Goal: Navigation & Orientation: Go to known website

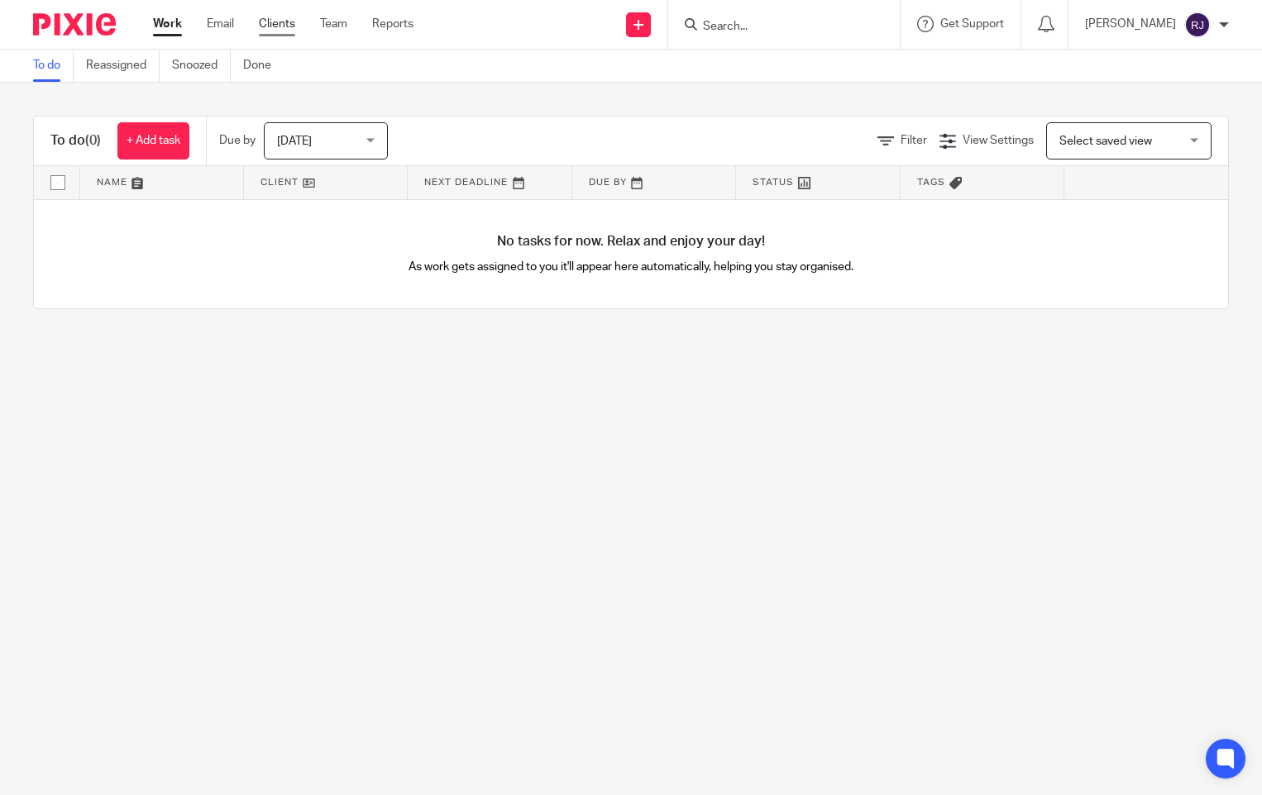
click at [275, 26] on link "Clients" at bounding box center [277, 24] width 36 height 17
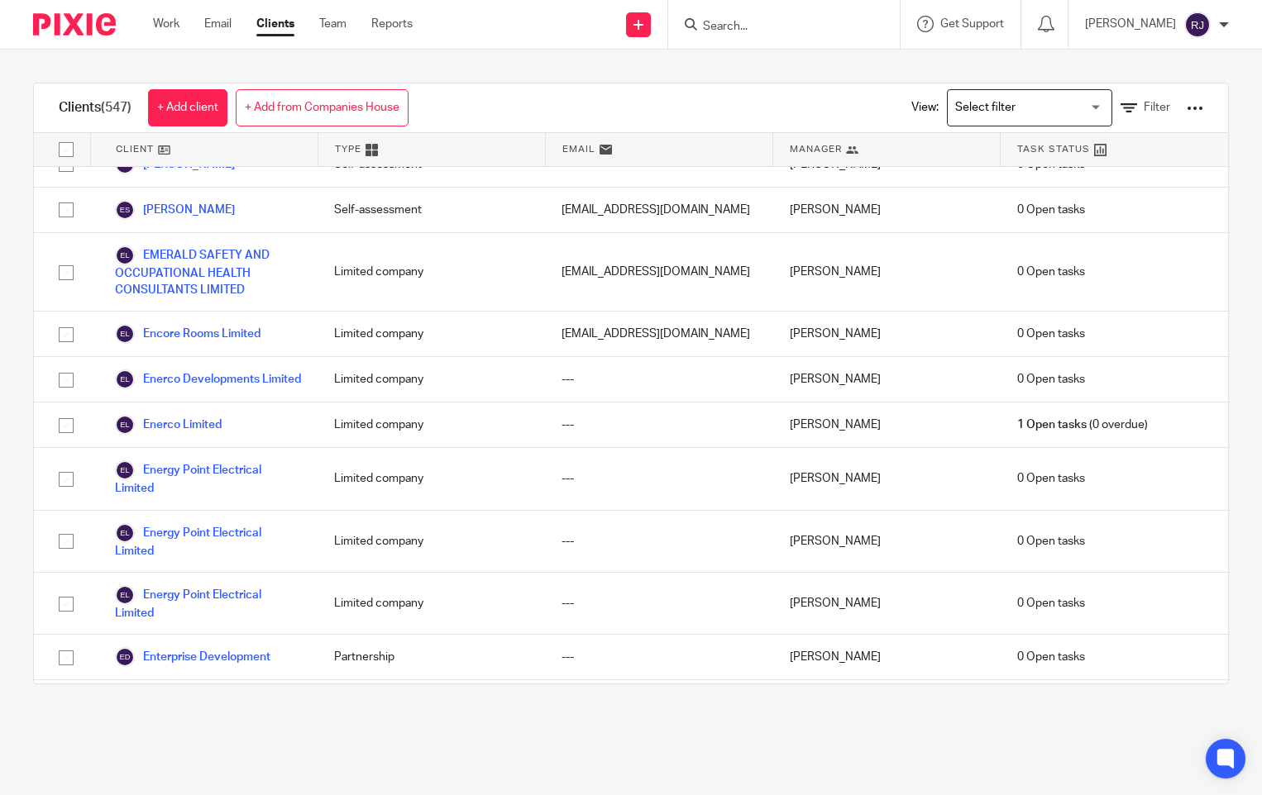
scroll to position [7192, 0]
click at [173, 23] on link "Work" at bounding box center [166, 24] width 26 height 17
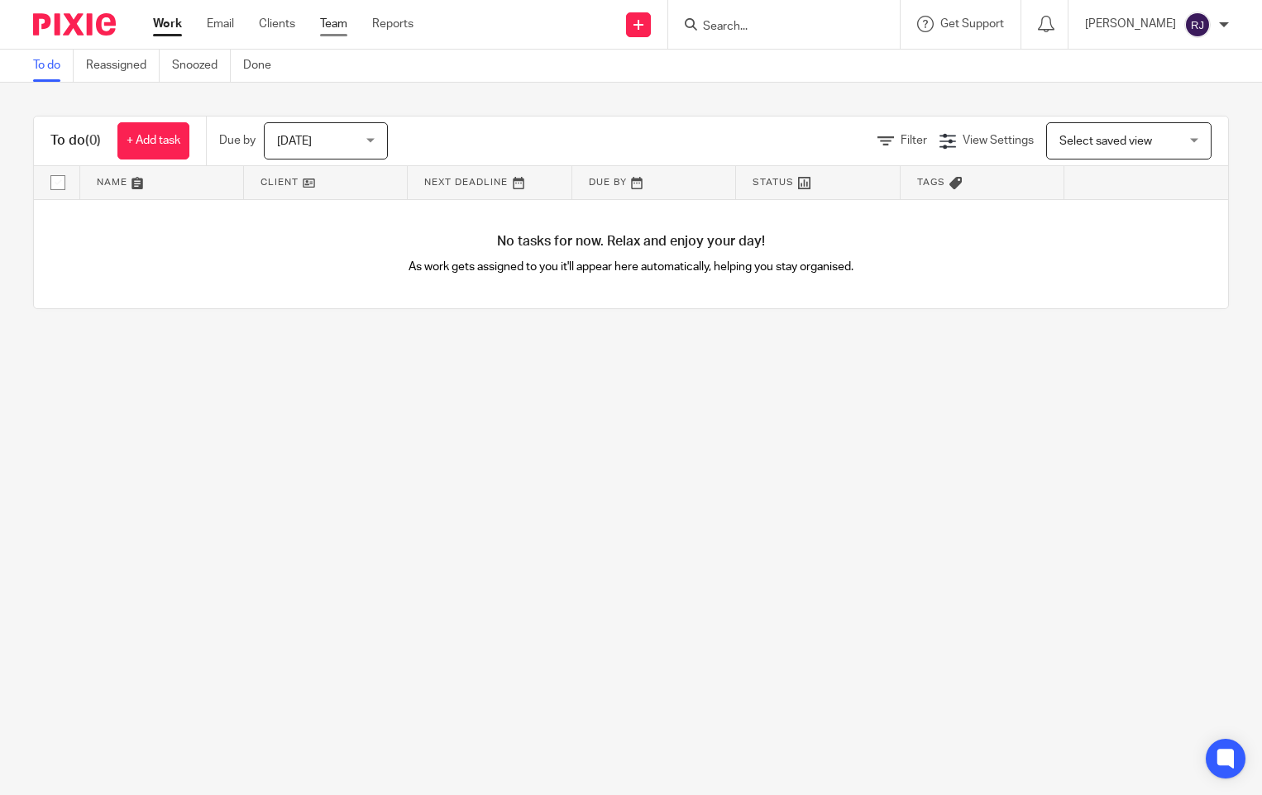
click at [326, 20] on link "Team" at bounding box center [333, 24] width 27 height 17
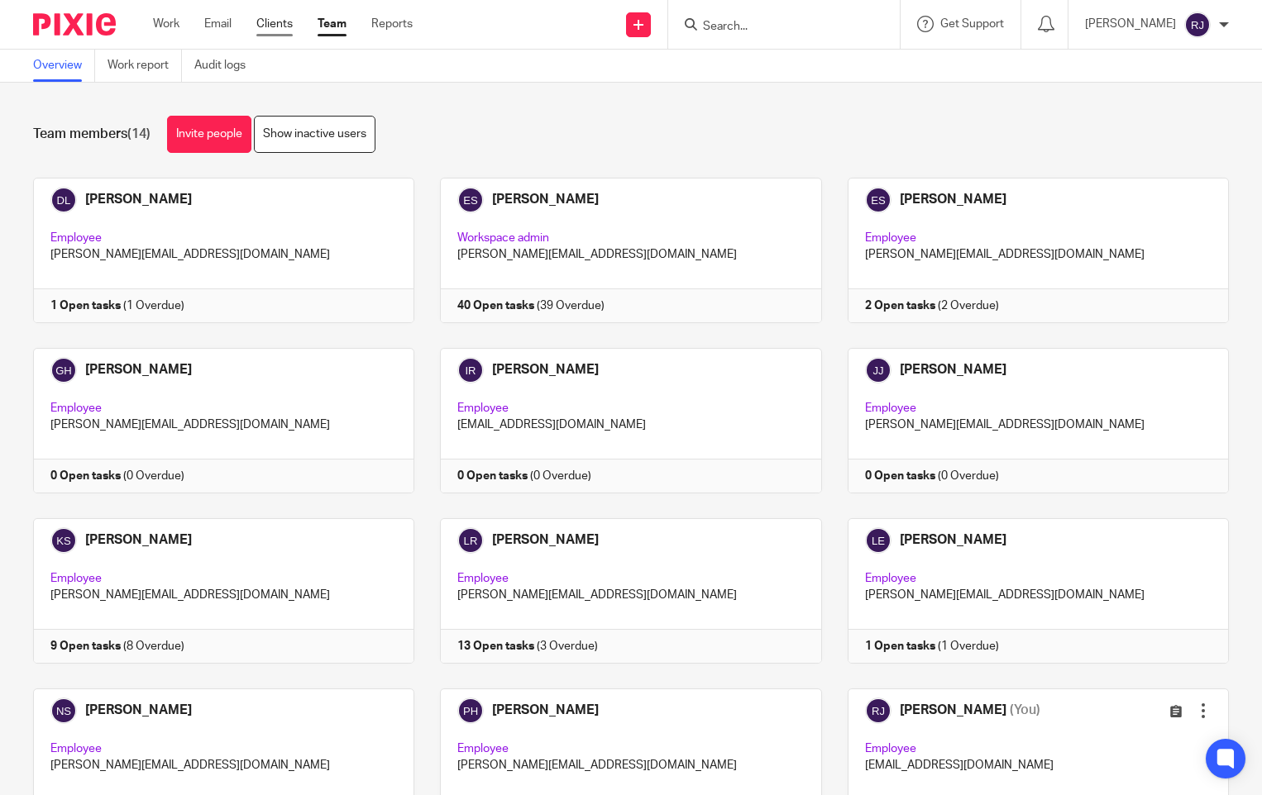
click at [261, 27] on link "Clients" at bounding box center [274, 24] width 36 height 17
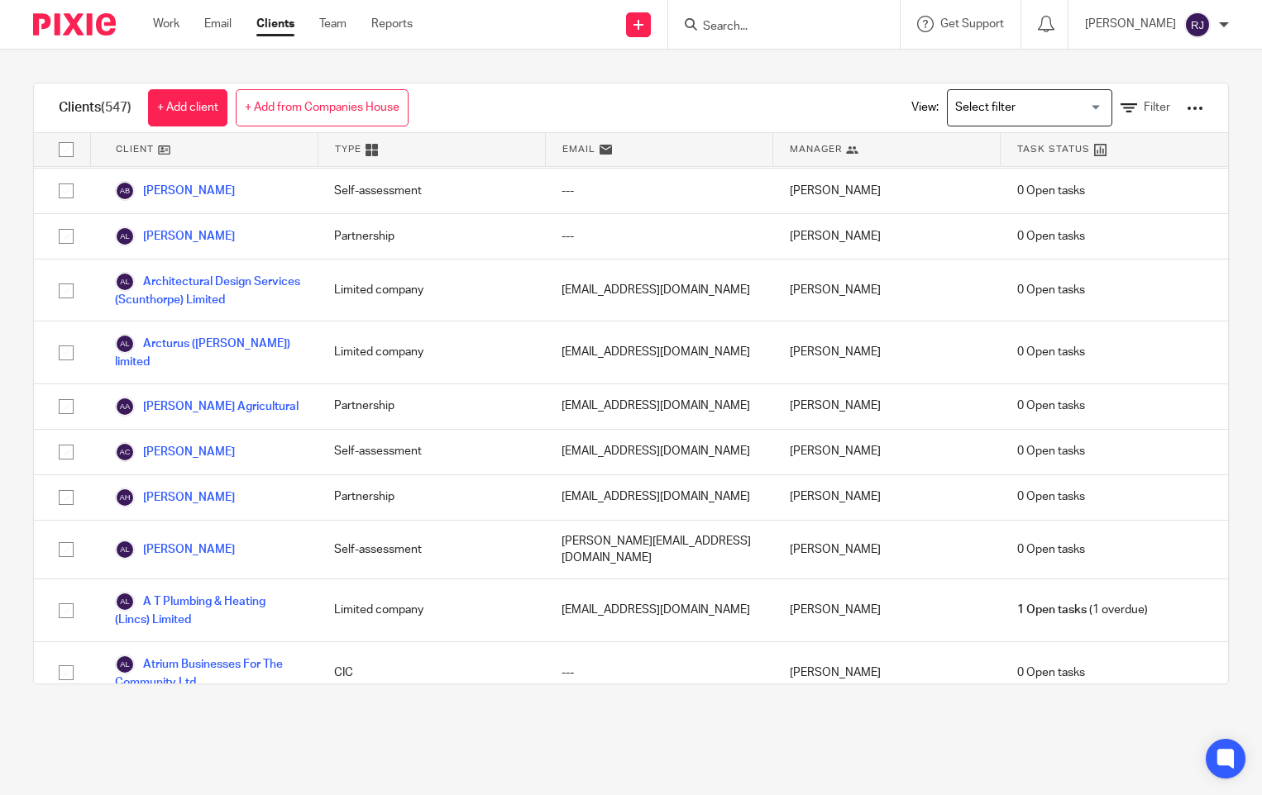
scroll to position [1075, 0]
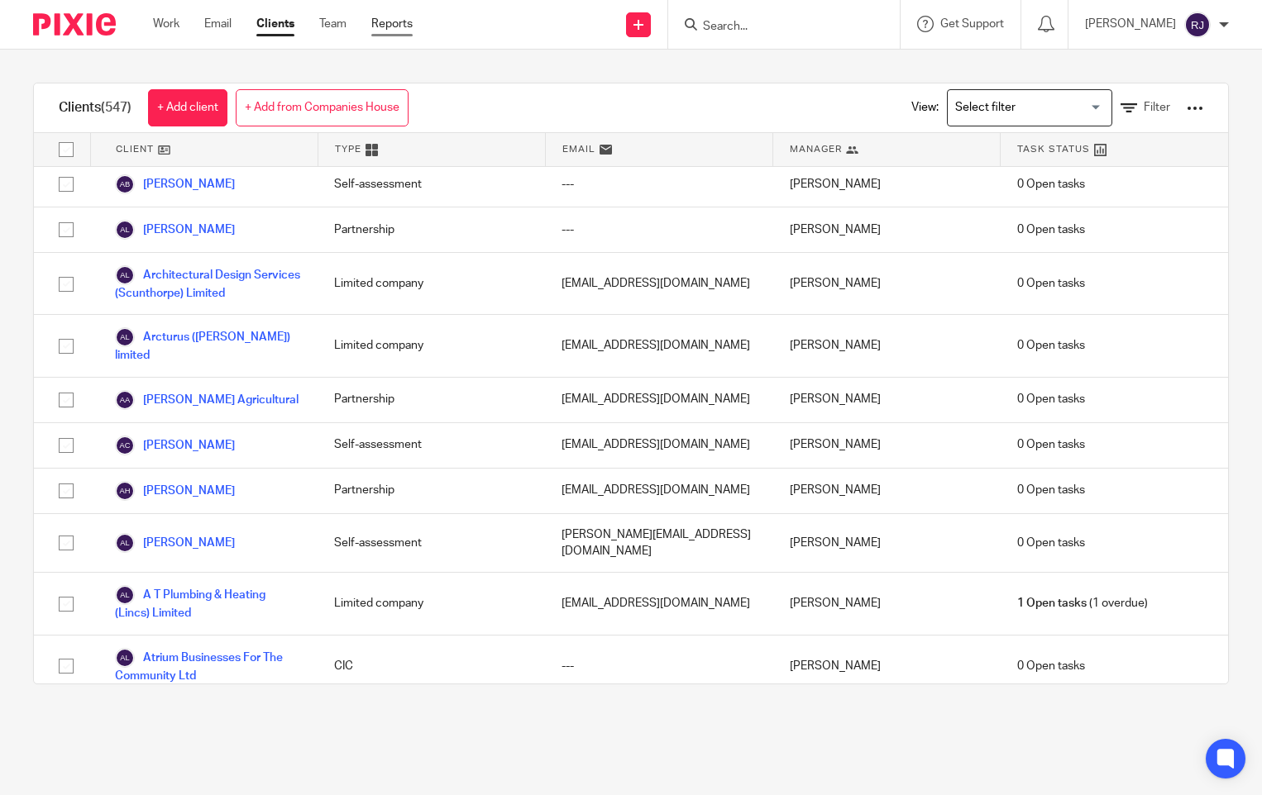
click at [390, 19] on link "Reports" at bounding box center [391, 24] width 41 height 17
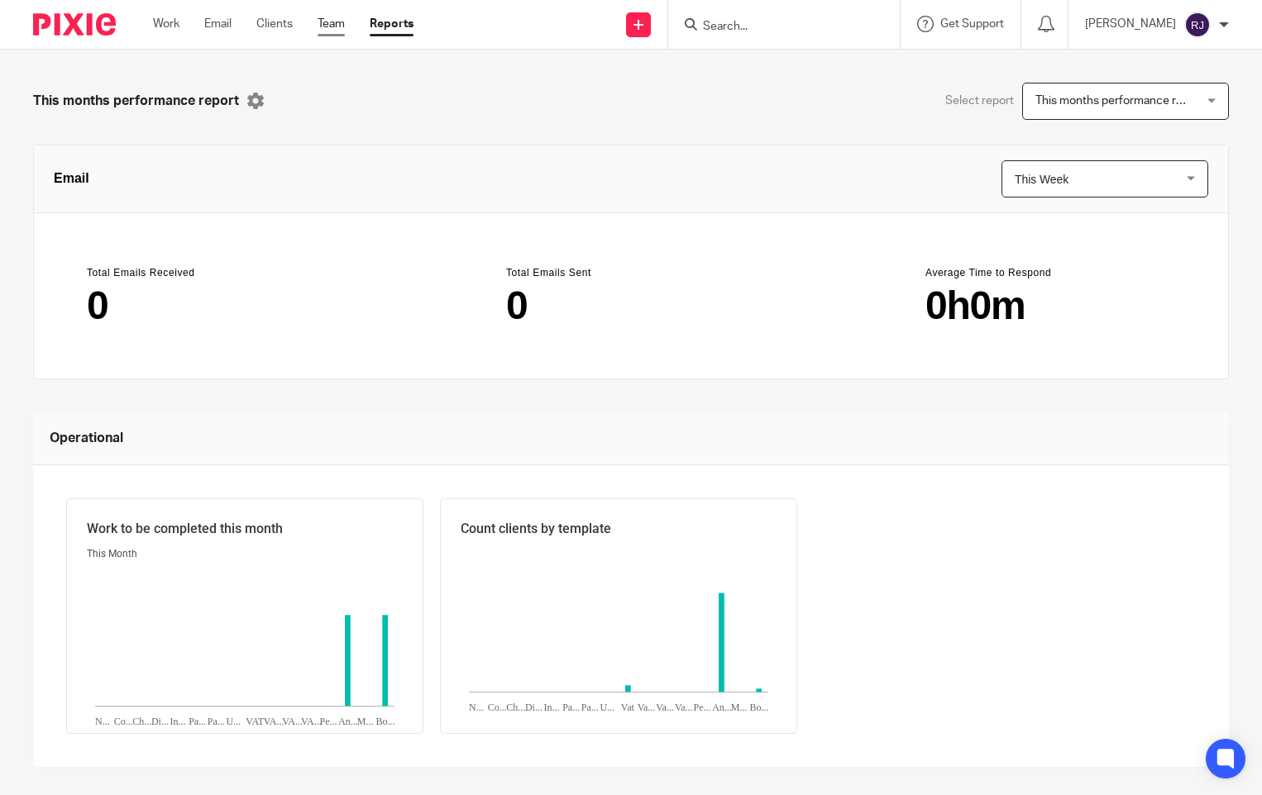
click at [344, 25] on link "Team" at bounding box center [330, 24] width 27 height 17
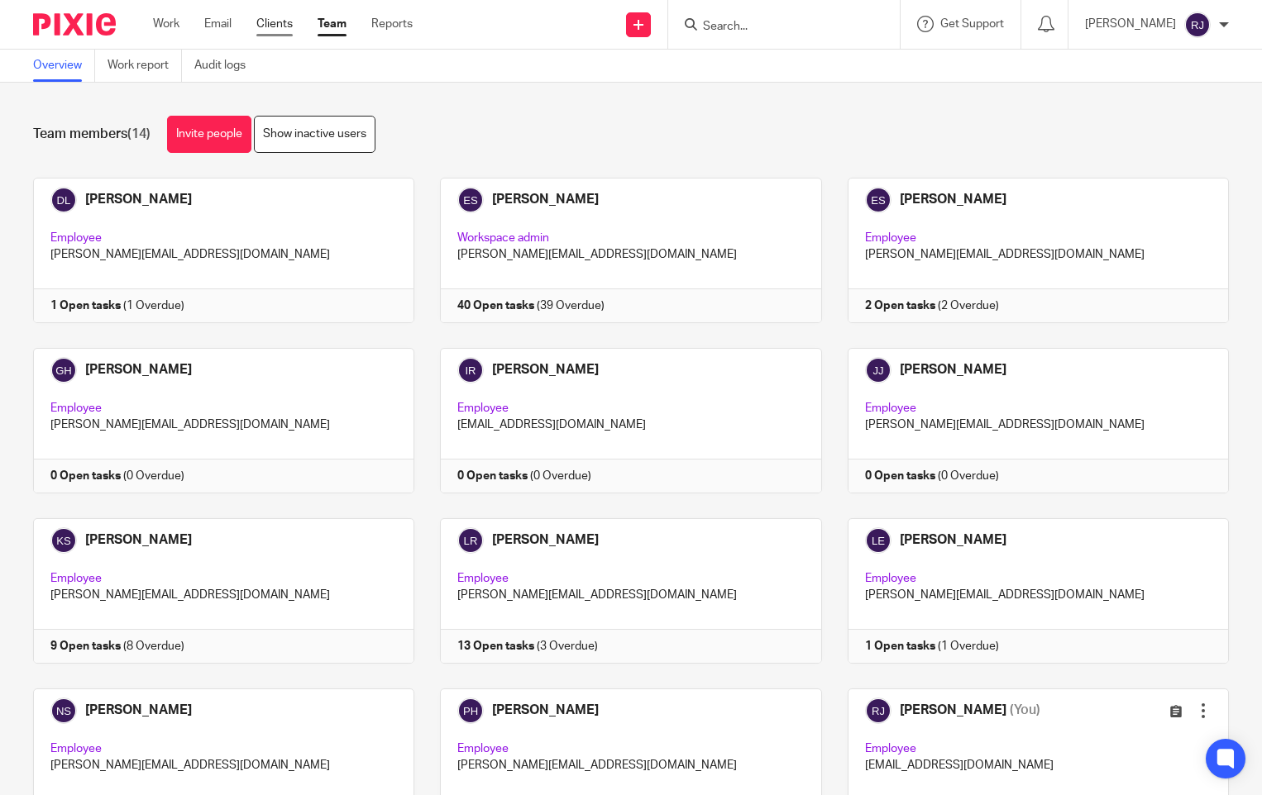
click at [278, 22] on link "Clients" at bounding box center [274, 24] width 36 height 17
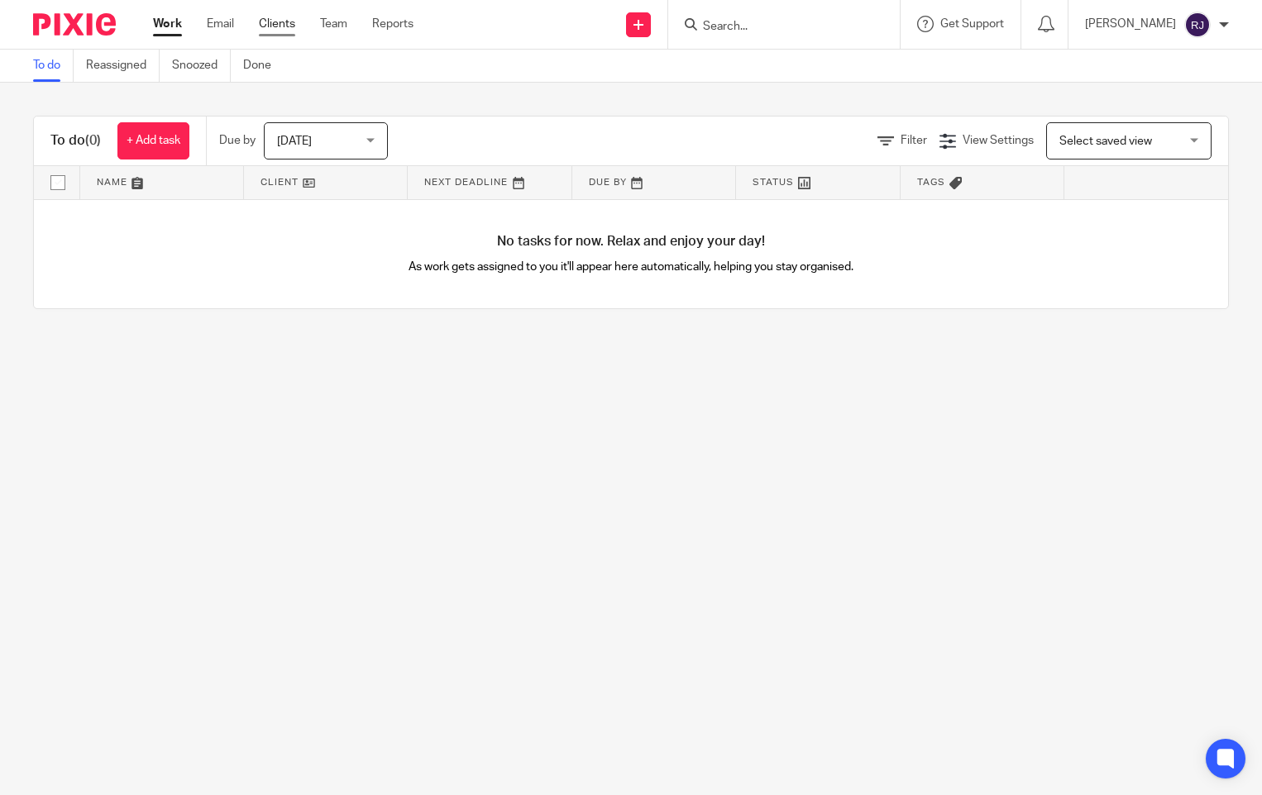
click at [273, 25] on link "Clients" at bounding box center [277, 24] width 36 height 17
click at [334, 26] on link "Team" at bounding box center [333, 24] width 27 height 17
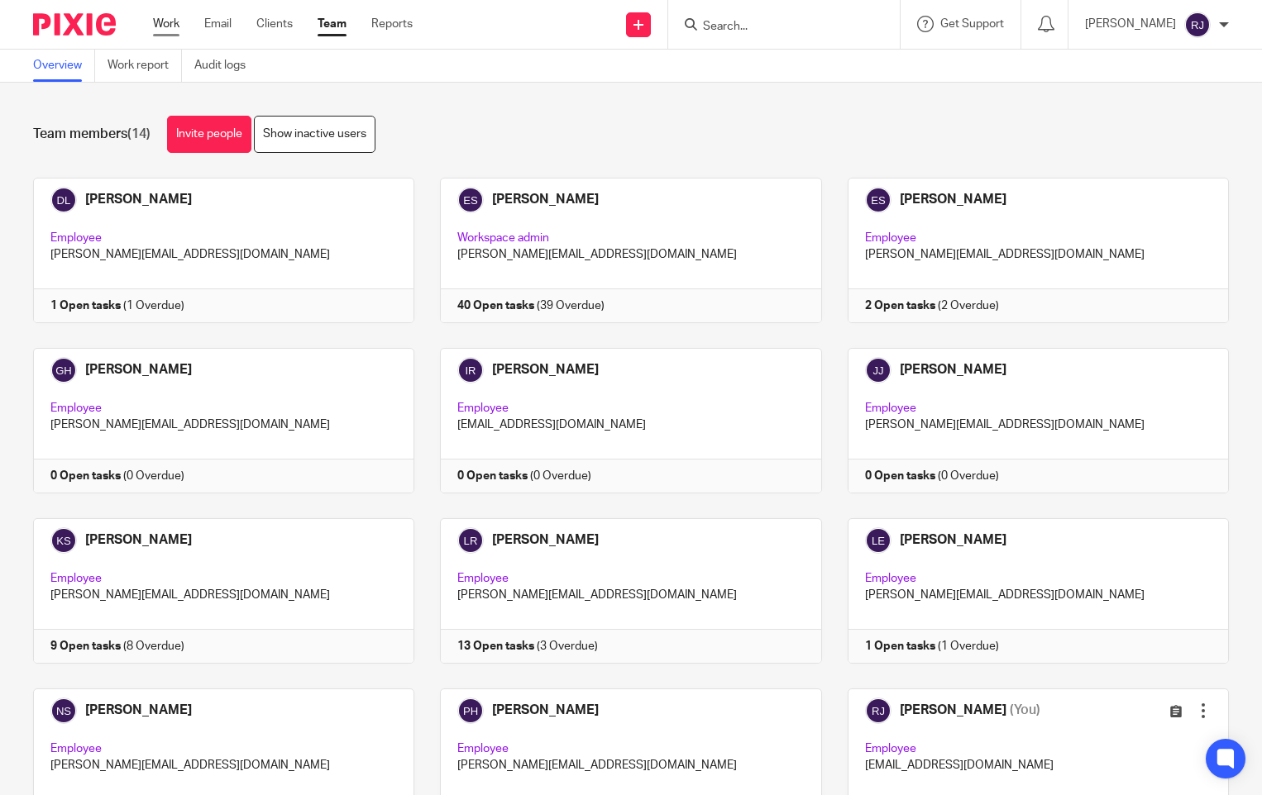
click at [172, 24] on link "Work" at bounding box center [166, 24] width 26 height 17
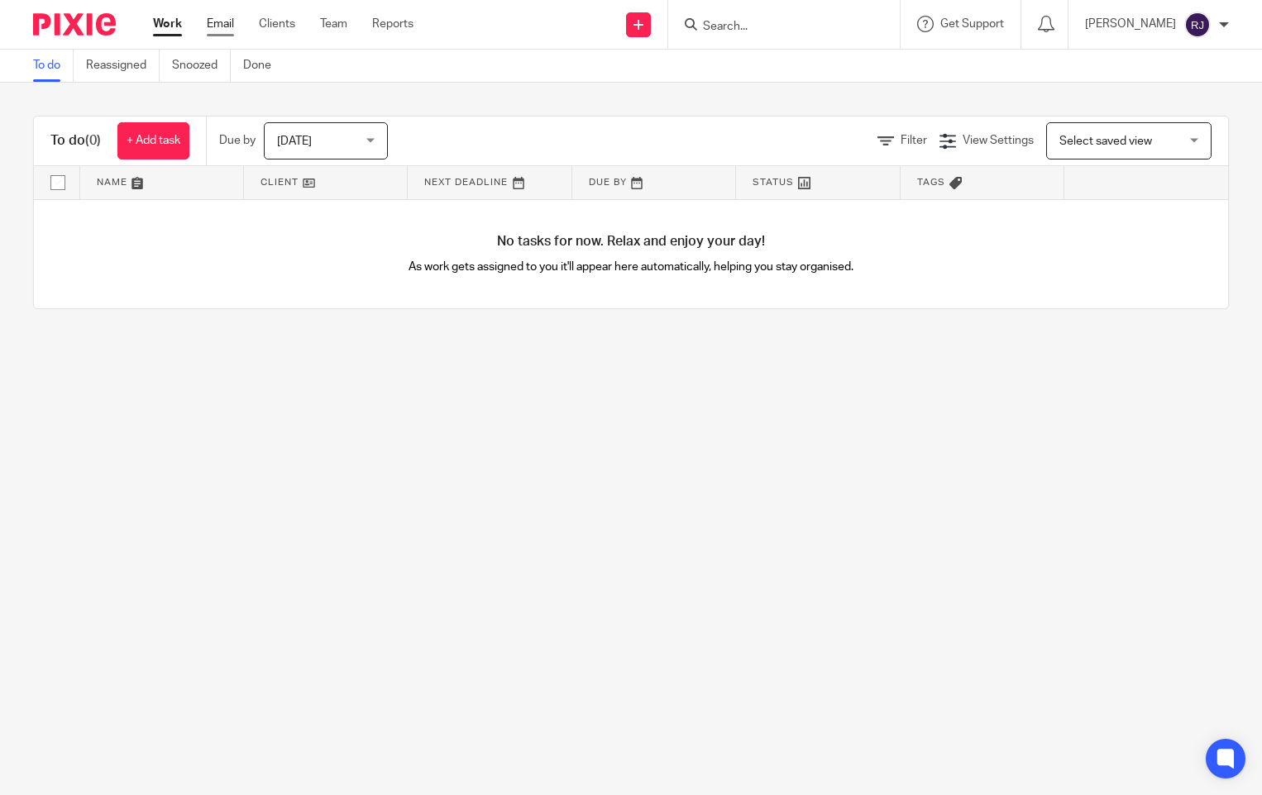
click at [222, 26] on link "Email" at bounding box center [220, 24] width 27 height 17
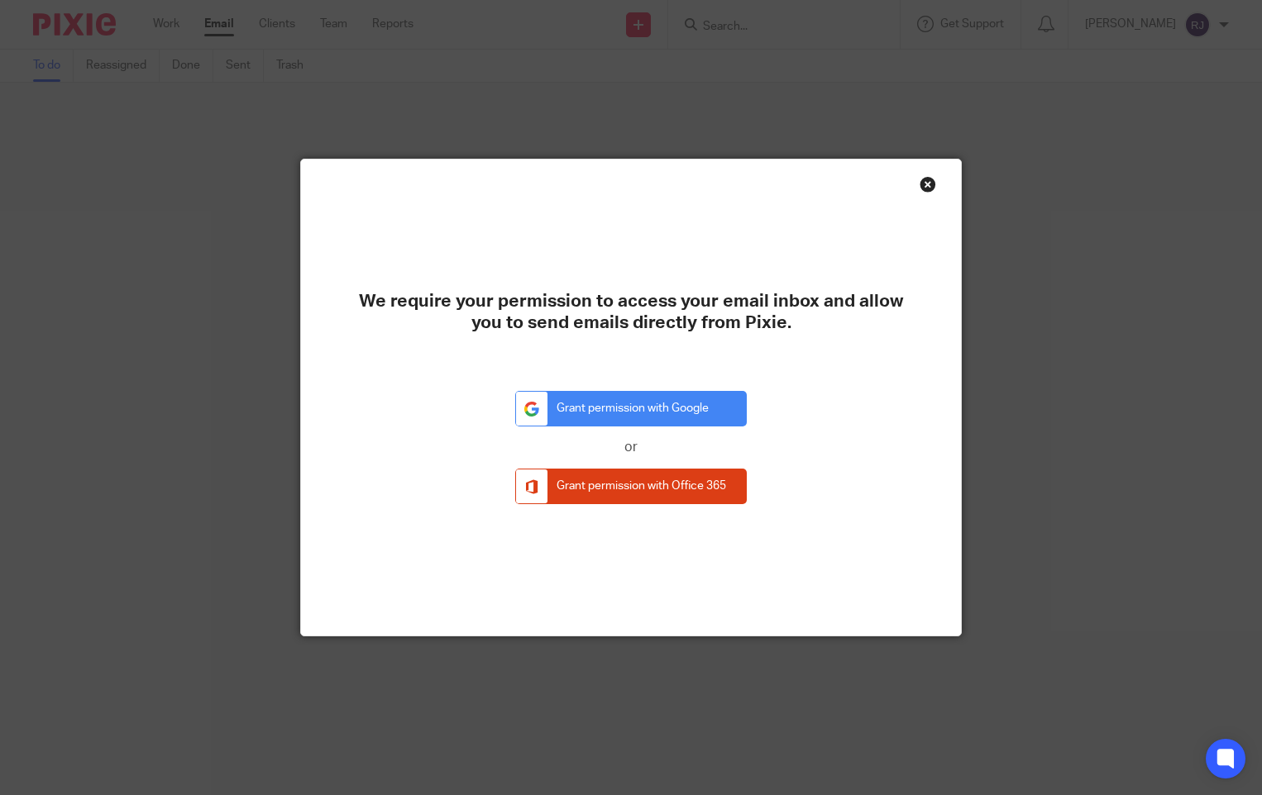
click at [920, 186] on div "Close this dialog window" at bounding box center [927, 184] width 17 height 17
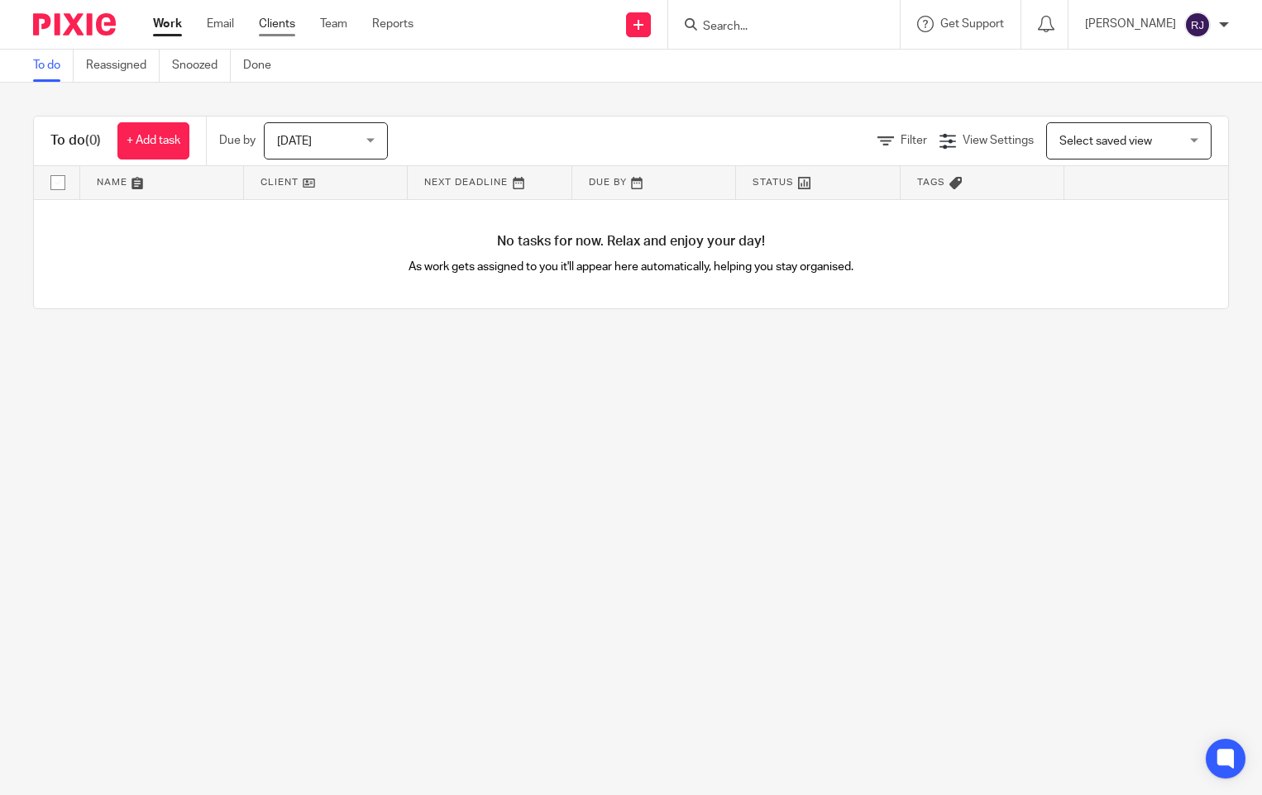
click at [264, 17] on link "Clients" at bounding box center [277, 24] width 36 height 17
click at [279, 22] on link "Clients" at bounding box center [277, 24] width 36 height 17
click at [226, 23] on link "Email" at bounding box center [220, 24] width 27 height 17
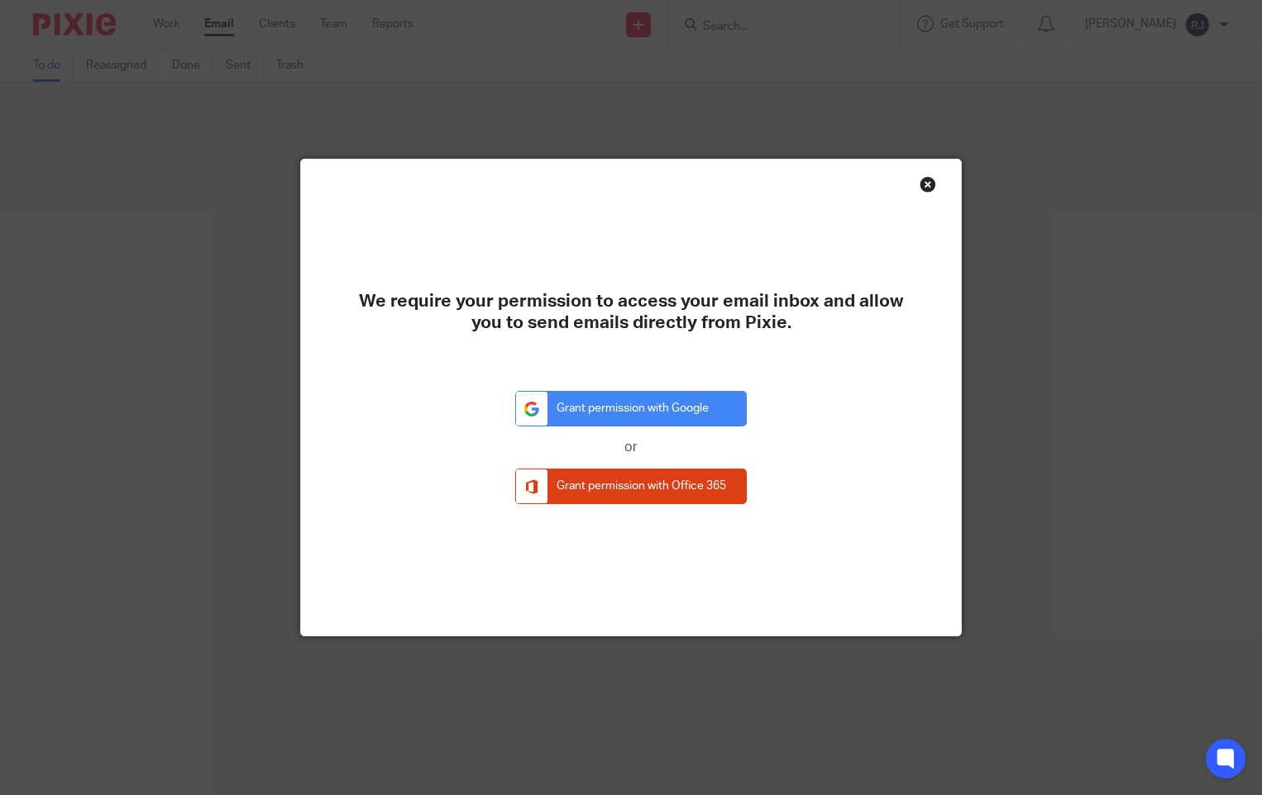
click at [919, 182] on div "Close this dialog window" at bounding box center [927, 184] width 17 height 17
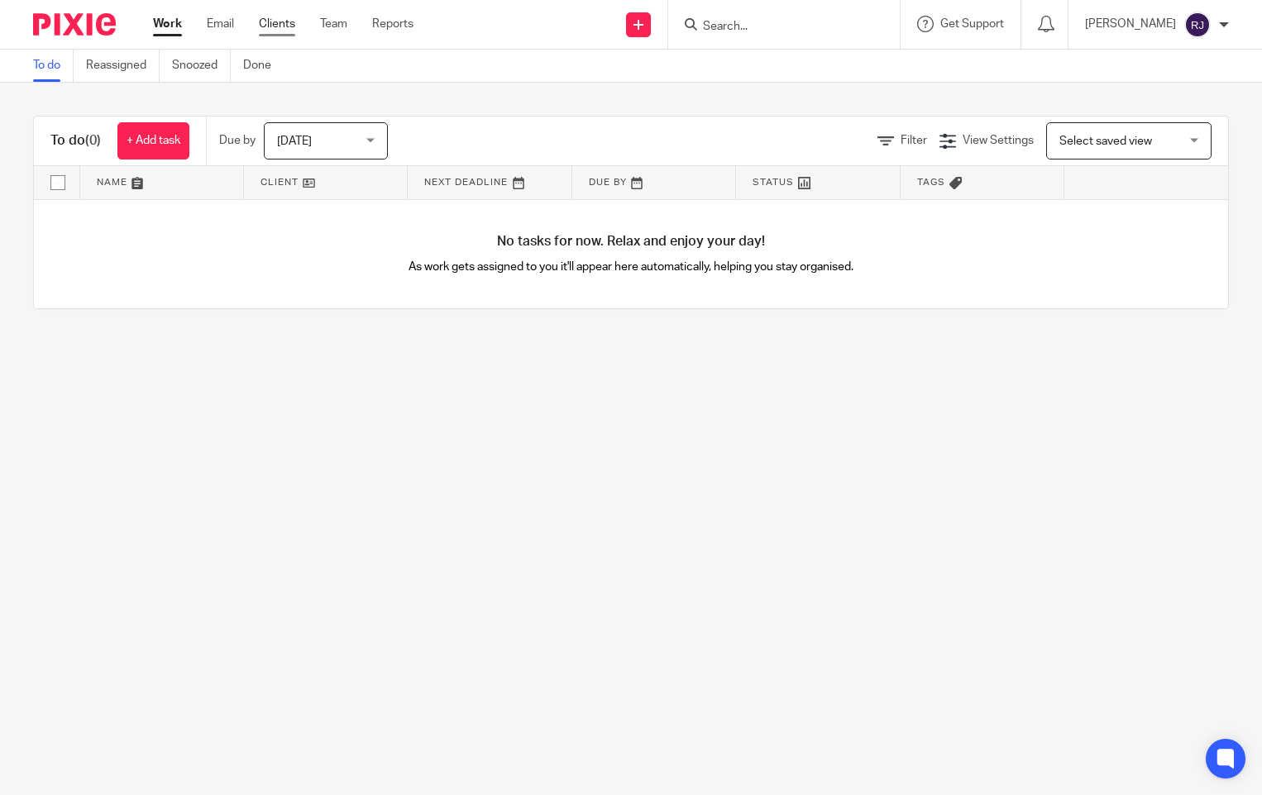
click at [293, 26] on link "Clients" at bounding box center [277, 24] width 36 height 17
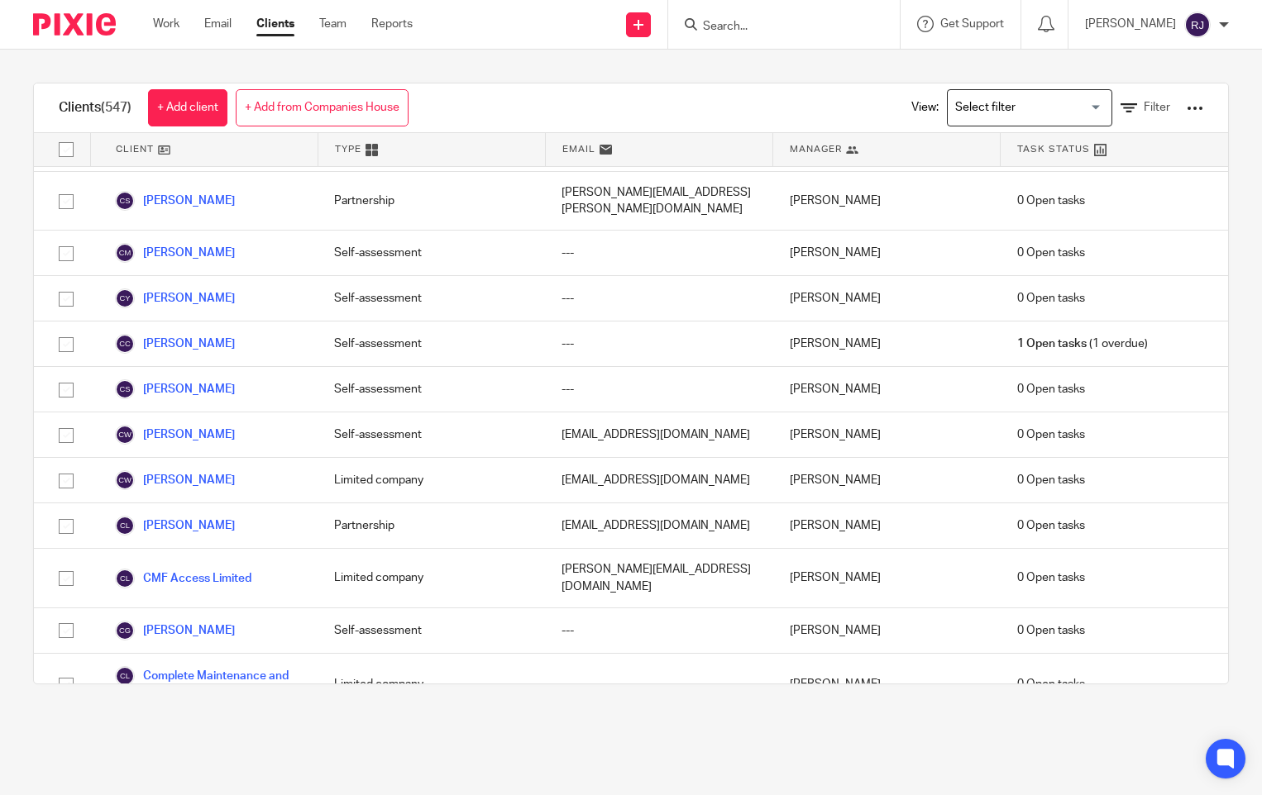
scroll to position [3803, 0]
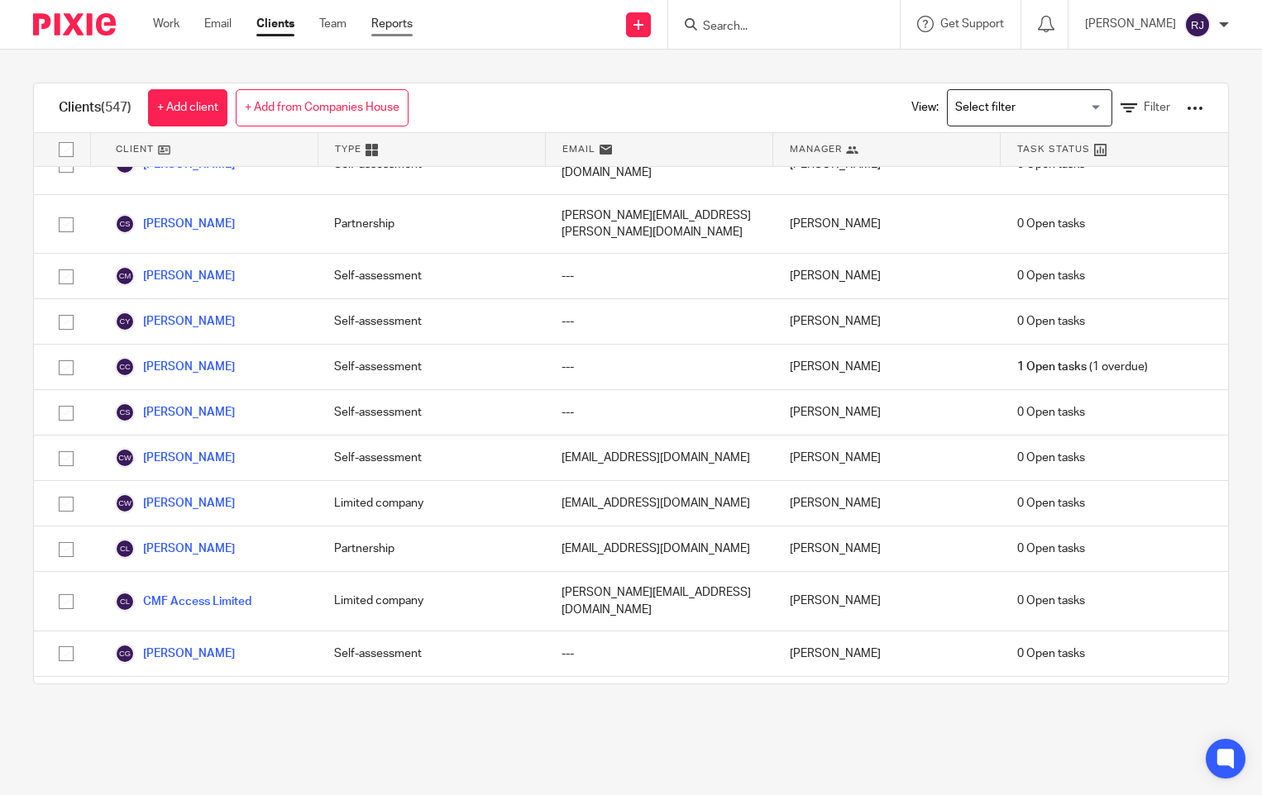
click at [396, 23] on link "Reports" at bounding box center [391, 24] width 41 height 17
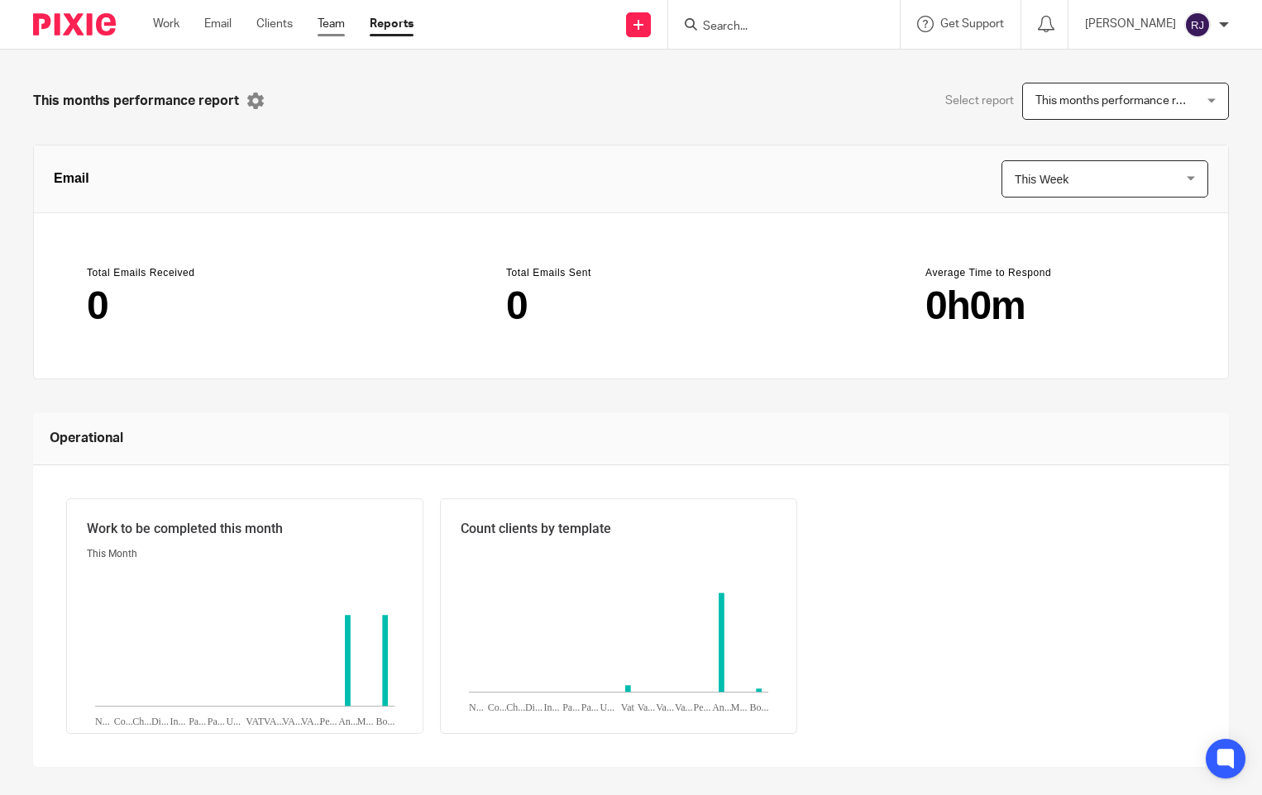
click at [335, 28] on link "Team" at bounding box center [330, 24] width 27 height 17
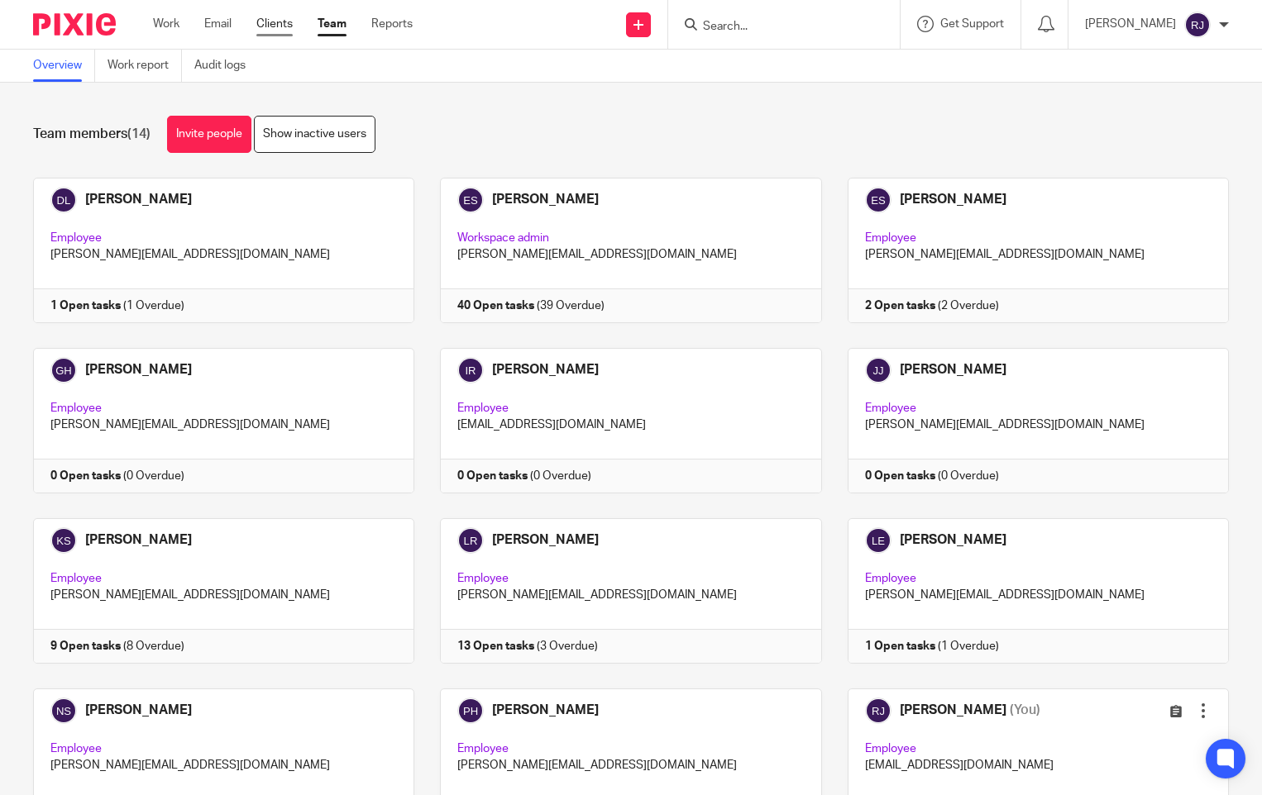
click at [284, 26] on link "Clients" at bounding box center [274, 24] width 36 height 17
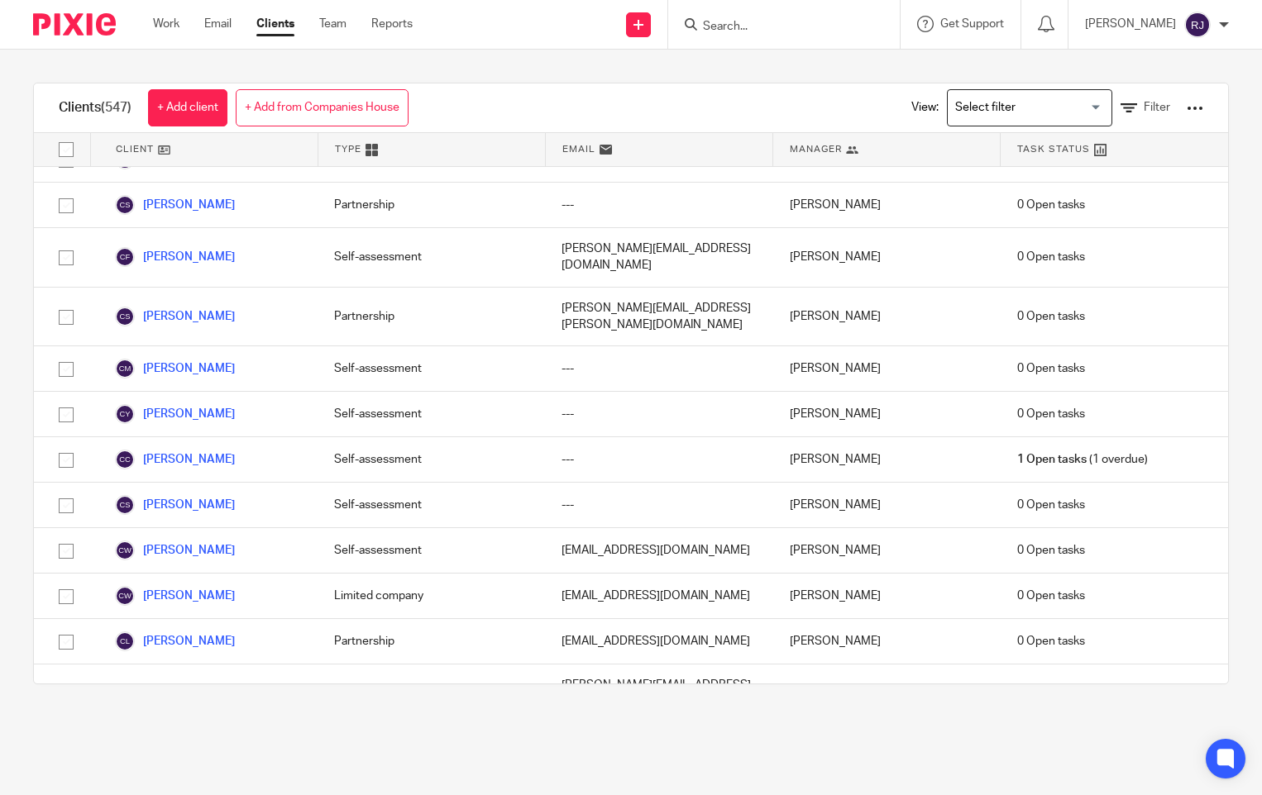
scroll to position [3720, 0]
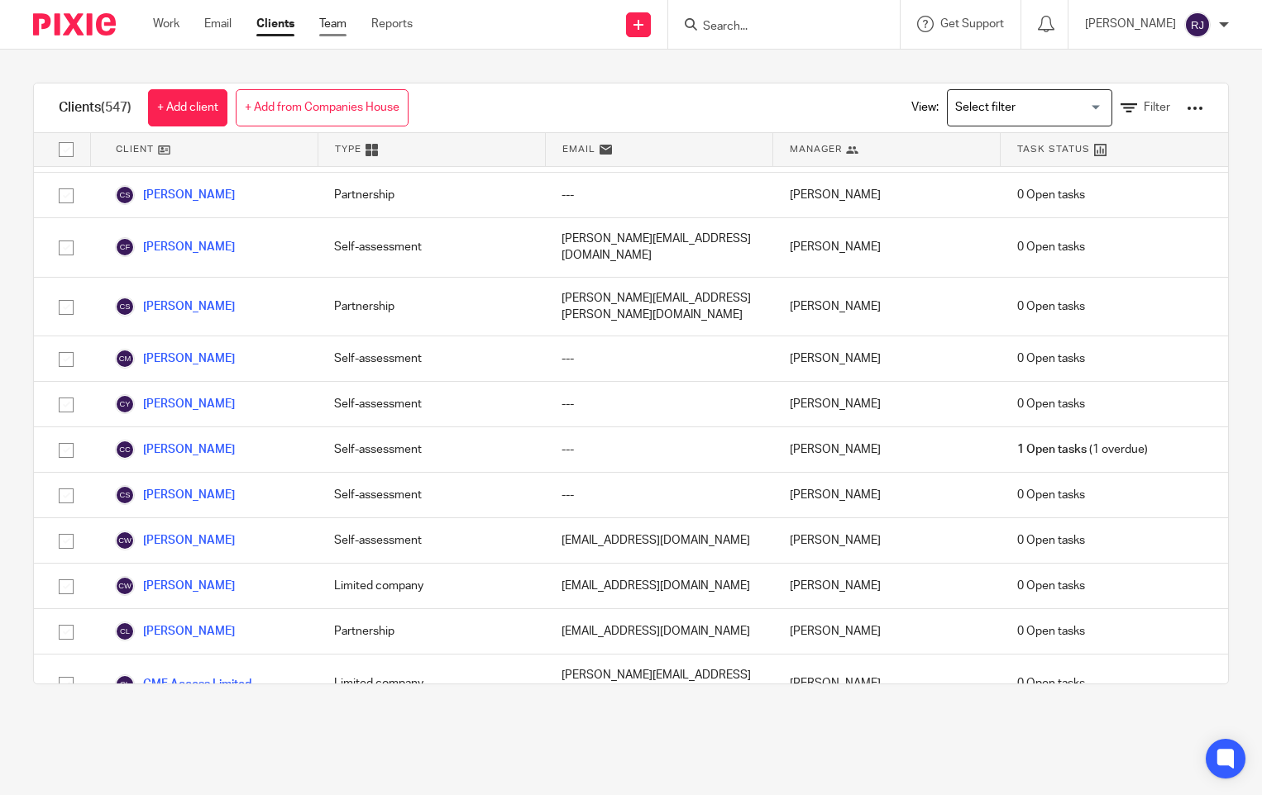
click at [341, 21] on link "Team" at bounding box center [332, 24] width 27 height 17
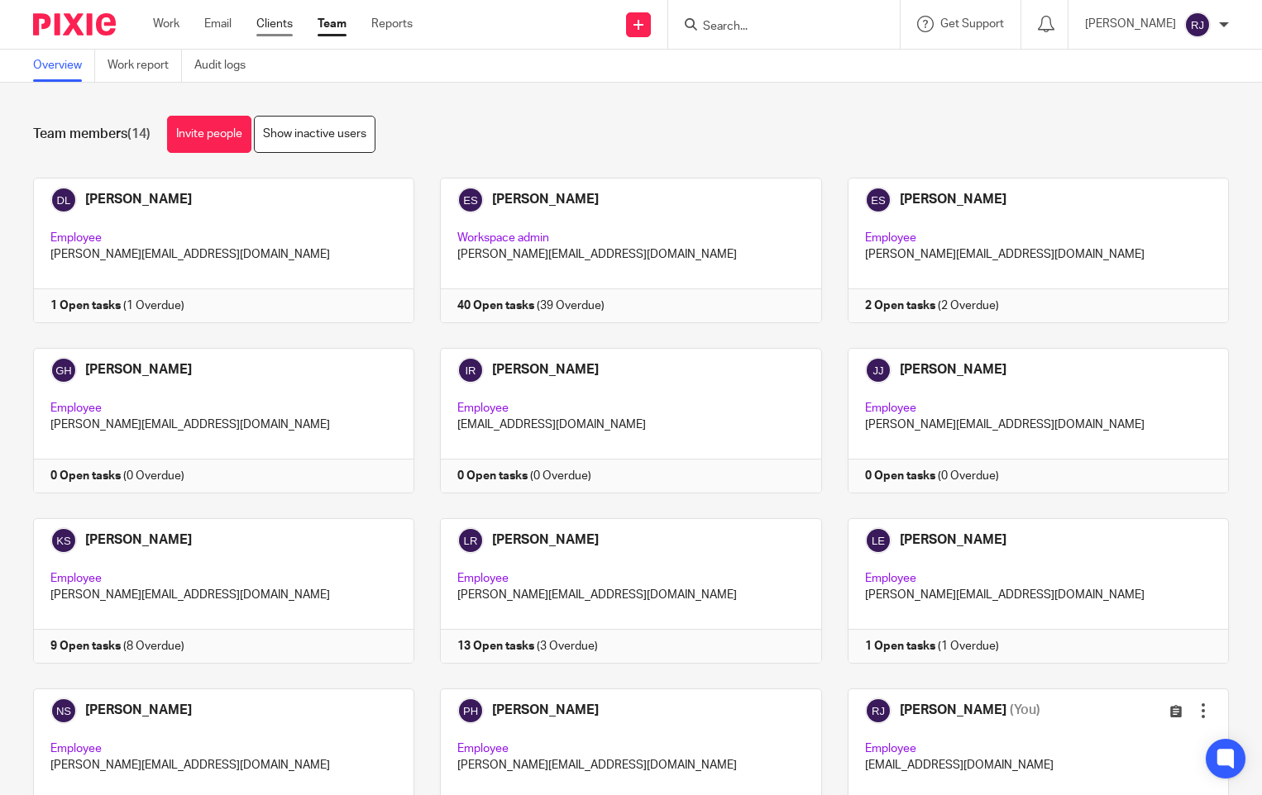
click at [272, 27] on link "Clients" at bounding box center [274, 24] width 36 height 17
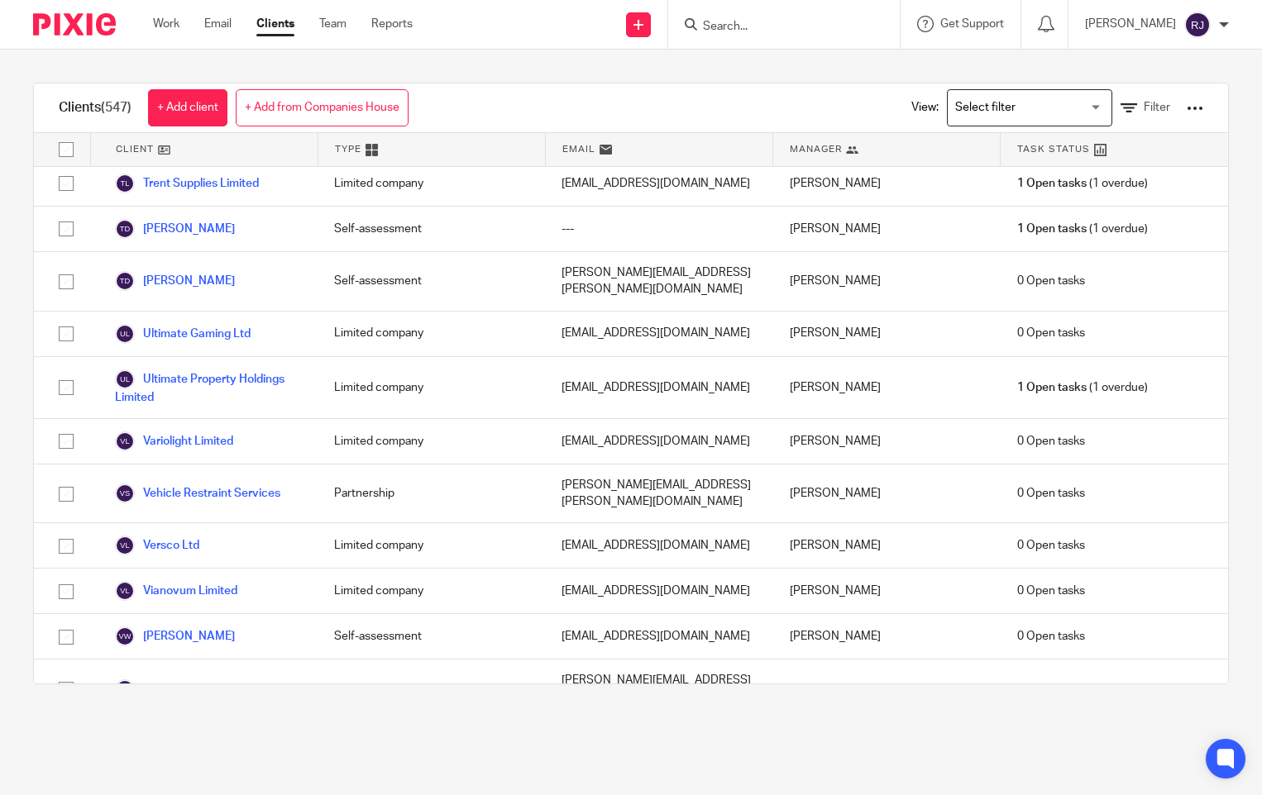
scroll to position [26391, 0]
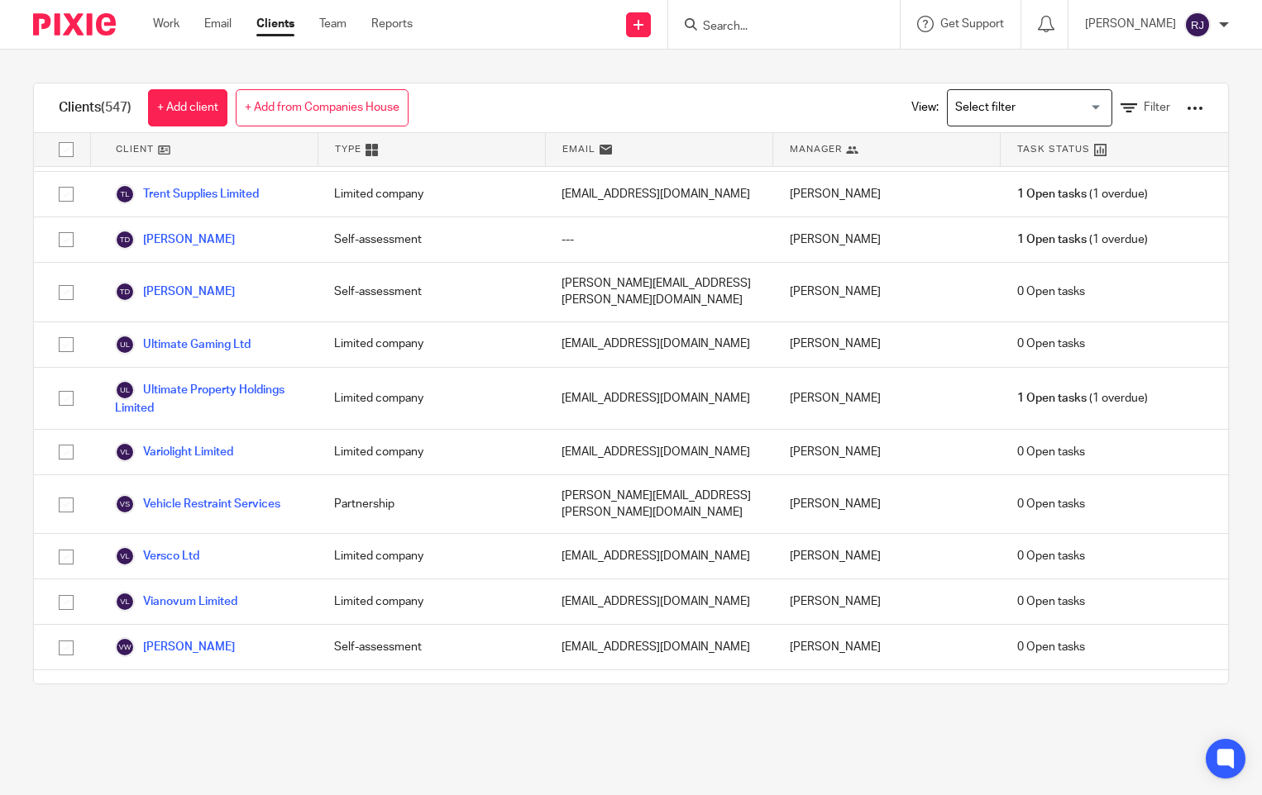
click at [1210, 172] on div "Clients (547) + Add client + Add from Companies House View: Loading... Filter C…" at bounding box center [631, 384] width 1262 height 668
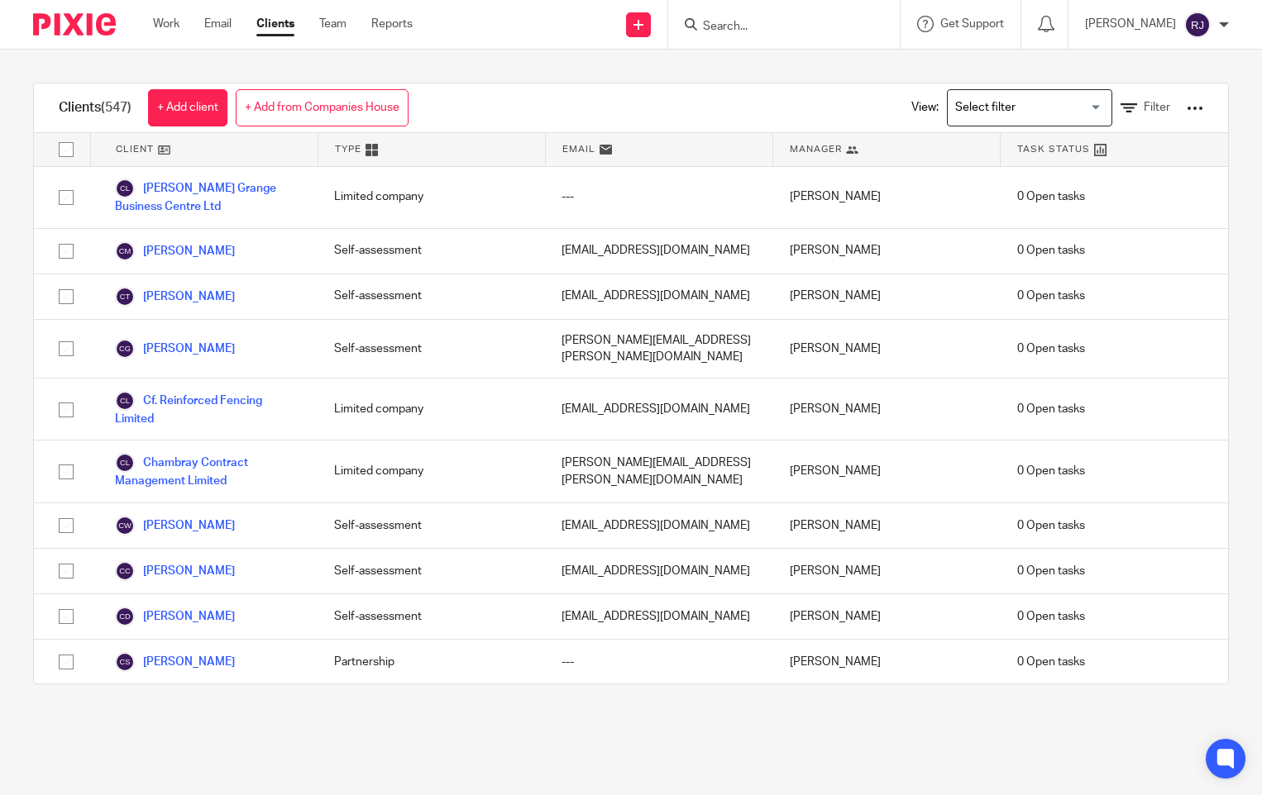
scroll to position [3141, 0]
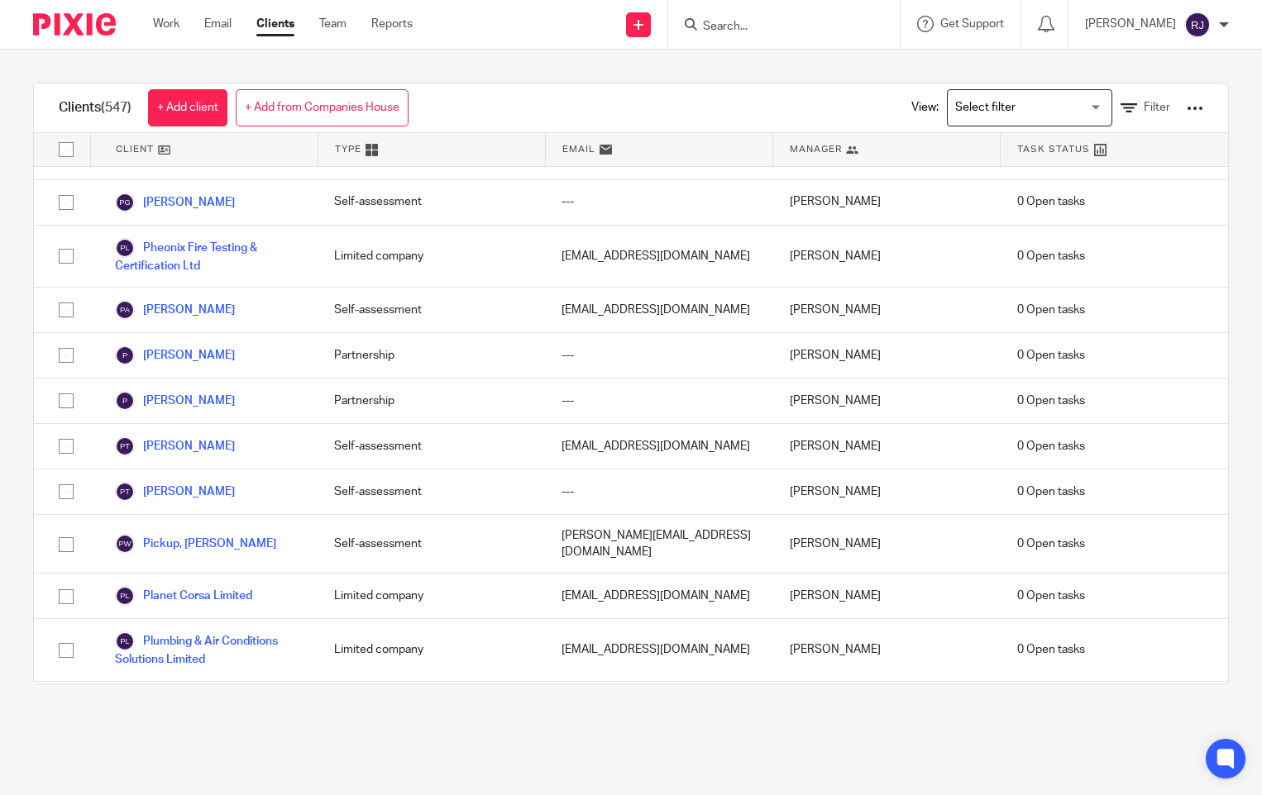
scroll to position [19593, 0]
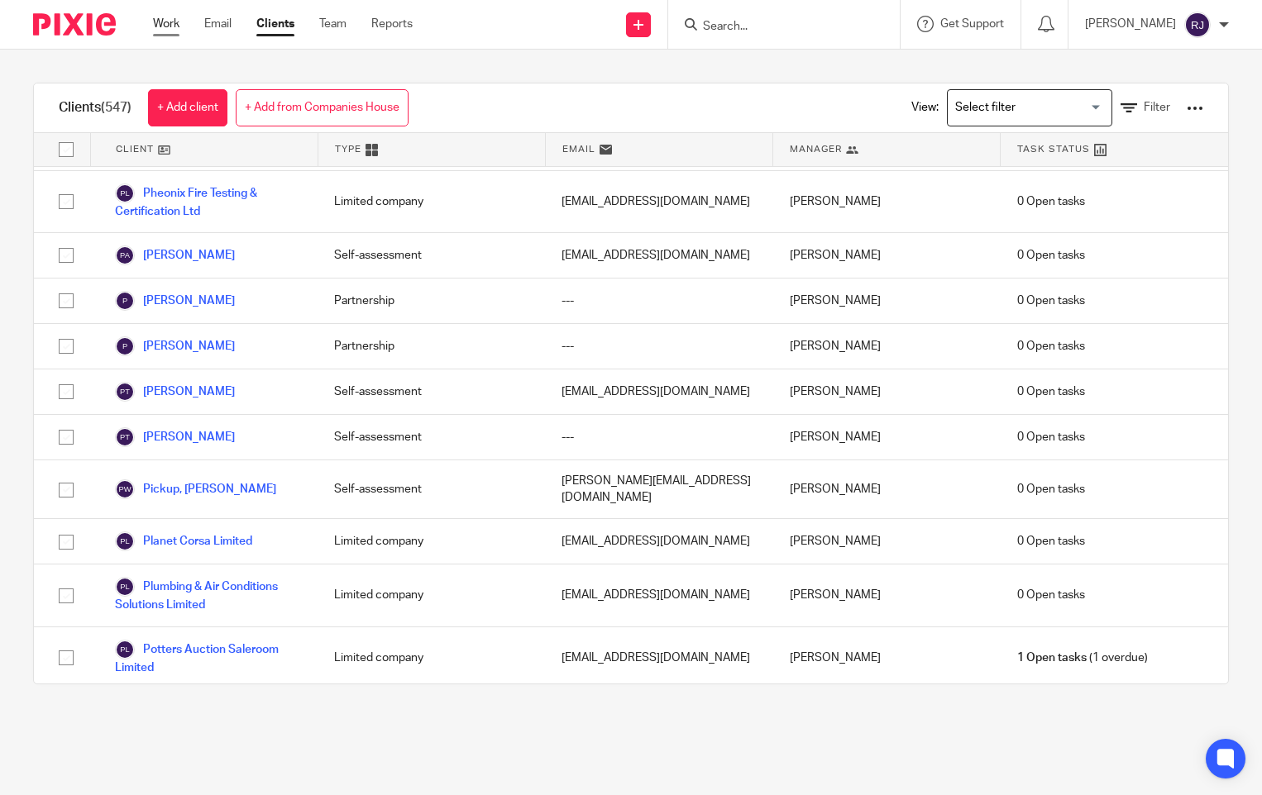
click at [168, 25] on link "Work" at bounding box center [166, 24] width 26 height 17
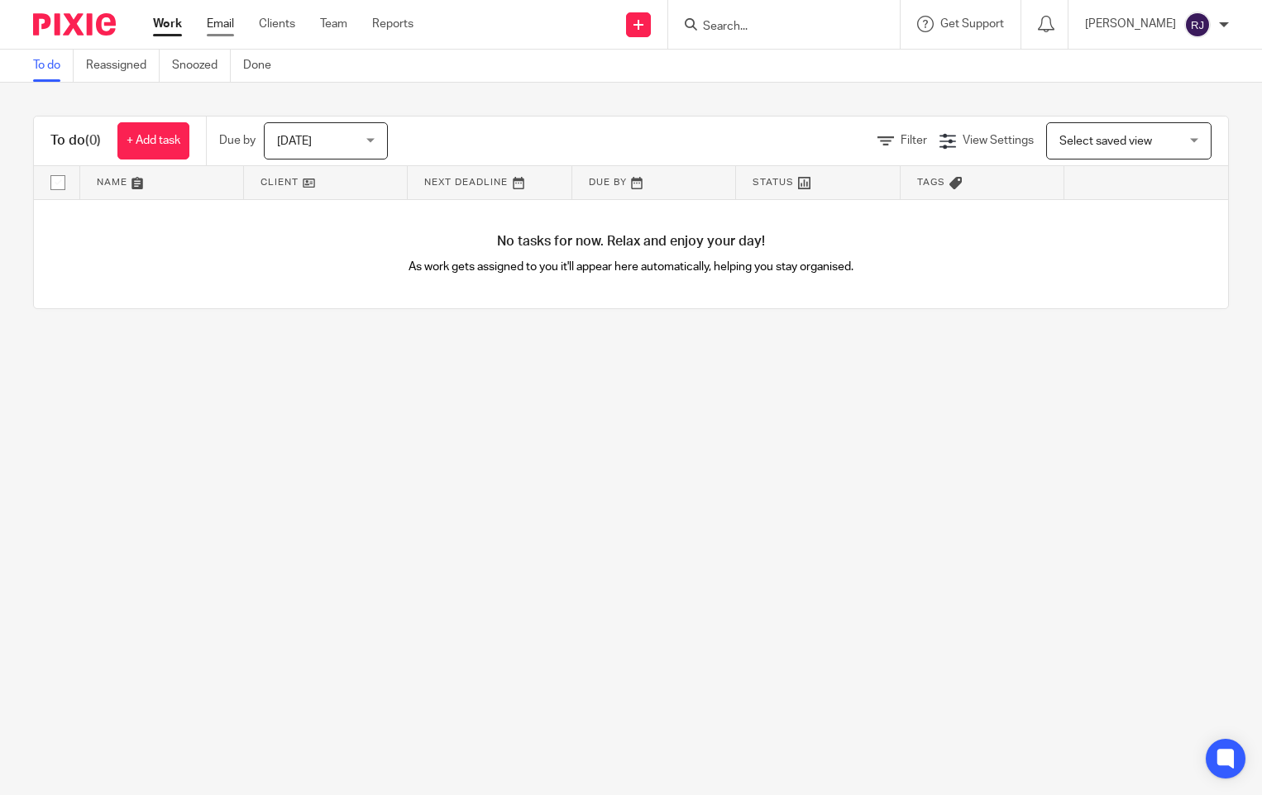
click at [221, 23] on link "Email" at bounding box center [220, 24] width 27 height 17
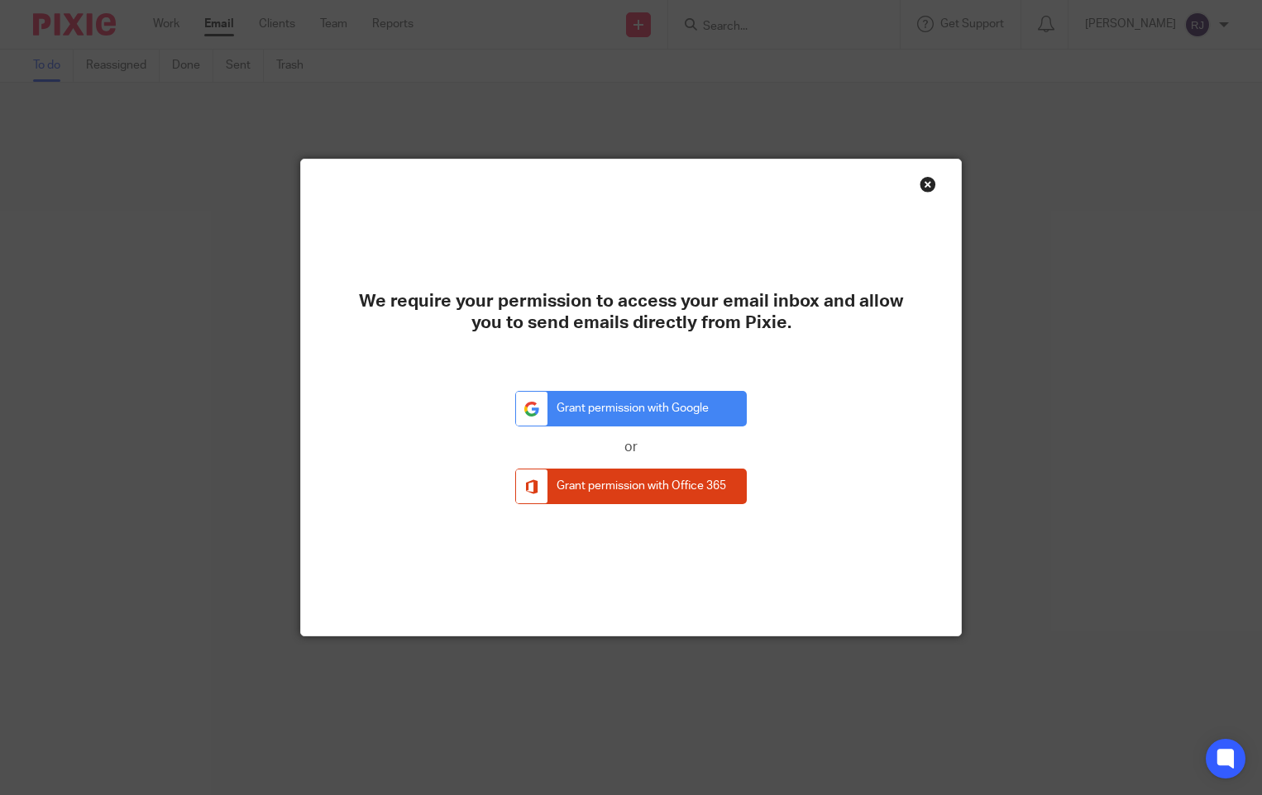
click at [926, 182] on div "Close this dialog window" at bounding box center [927, 184] width 17 height 17
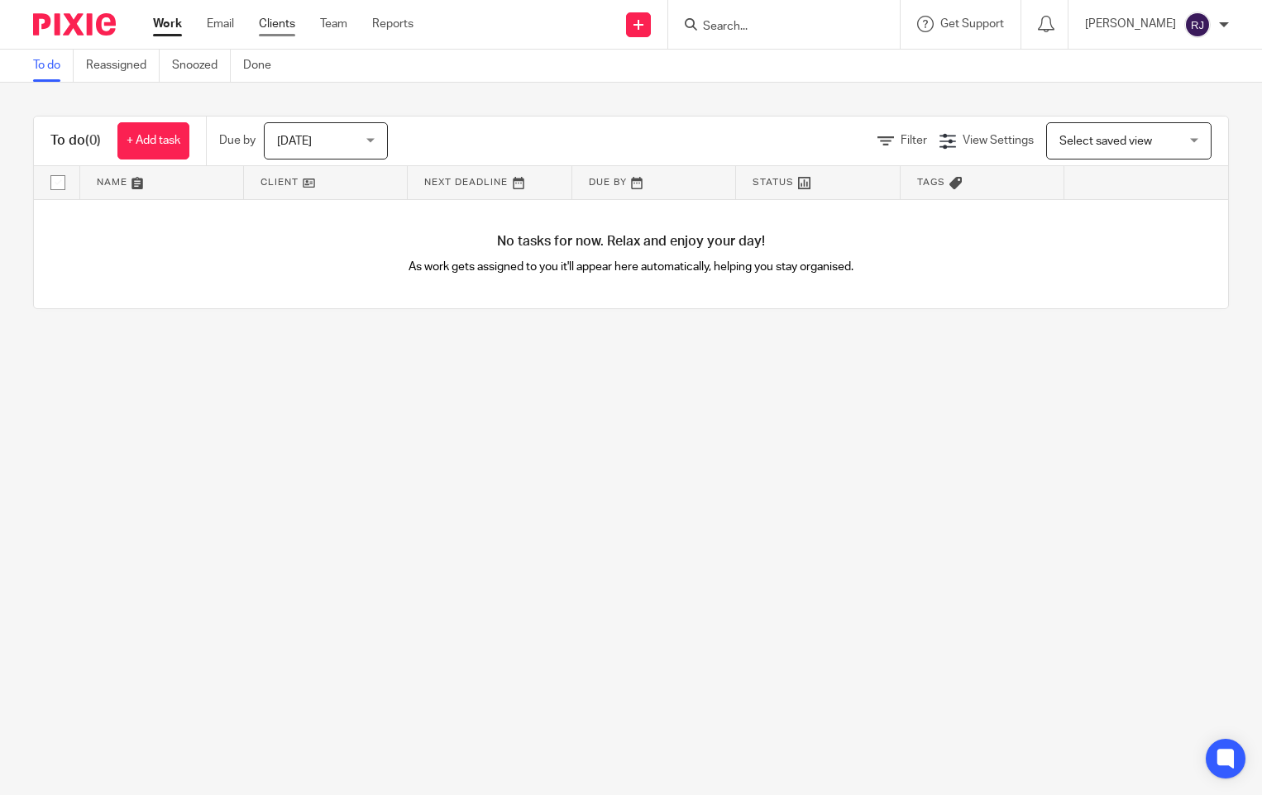
click at [271, 22] on link "Clients" at bounding box center [277, 24] width 36 height 17
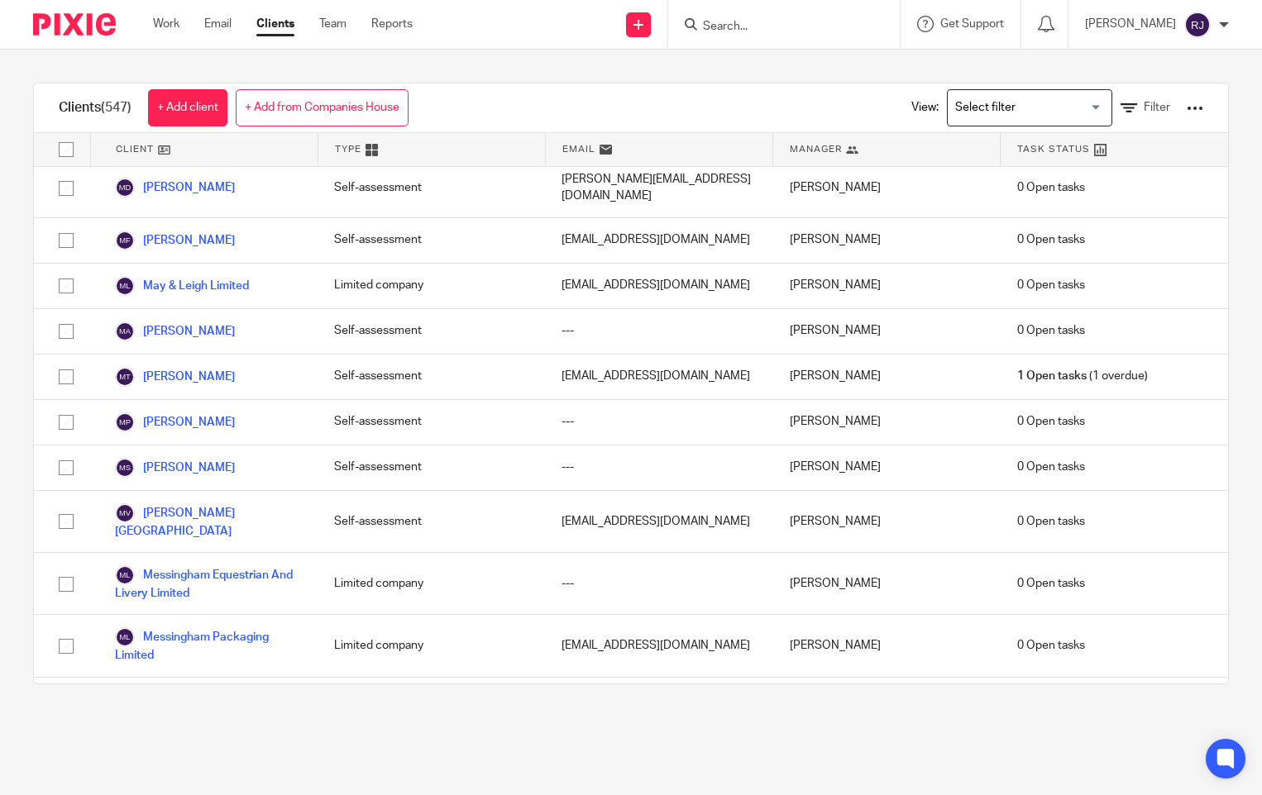
scroll to position [15098, 0]
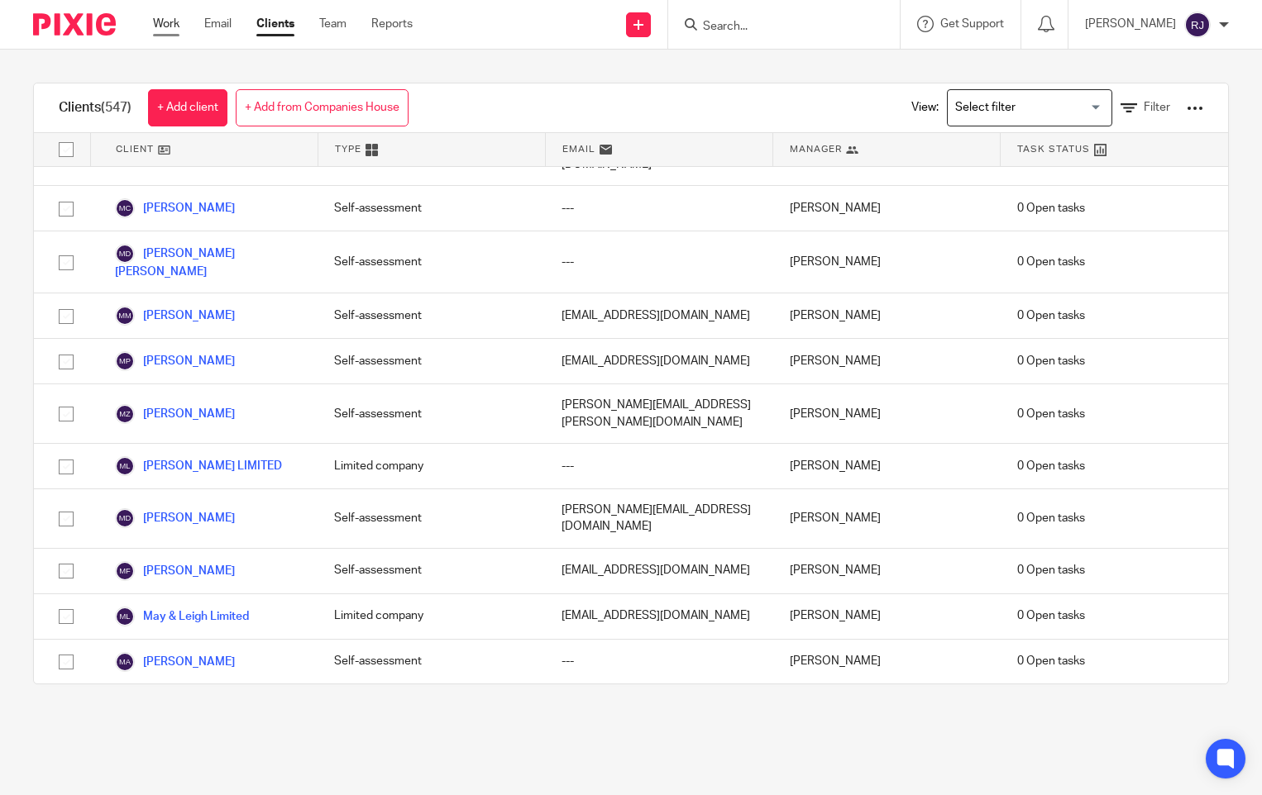
click at [167, 20] on link "Work" at bounding box center [166, 24] width 26 height 17
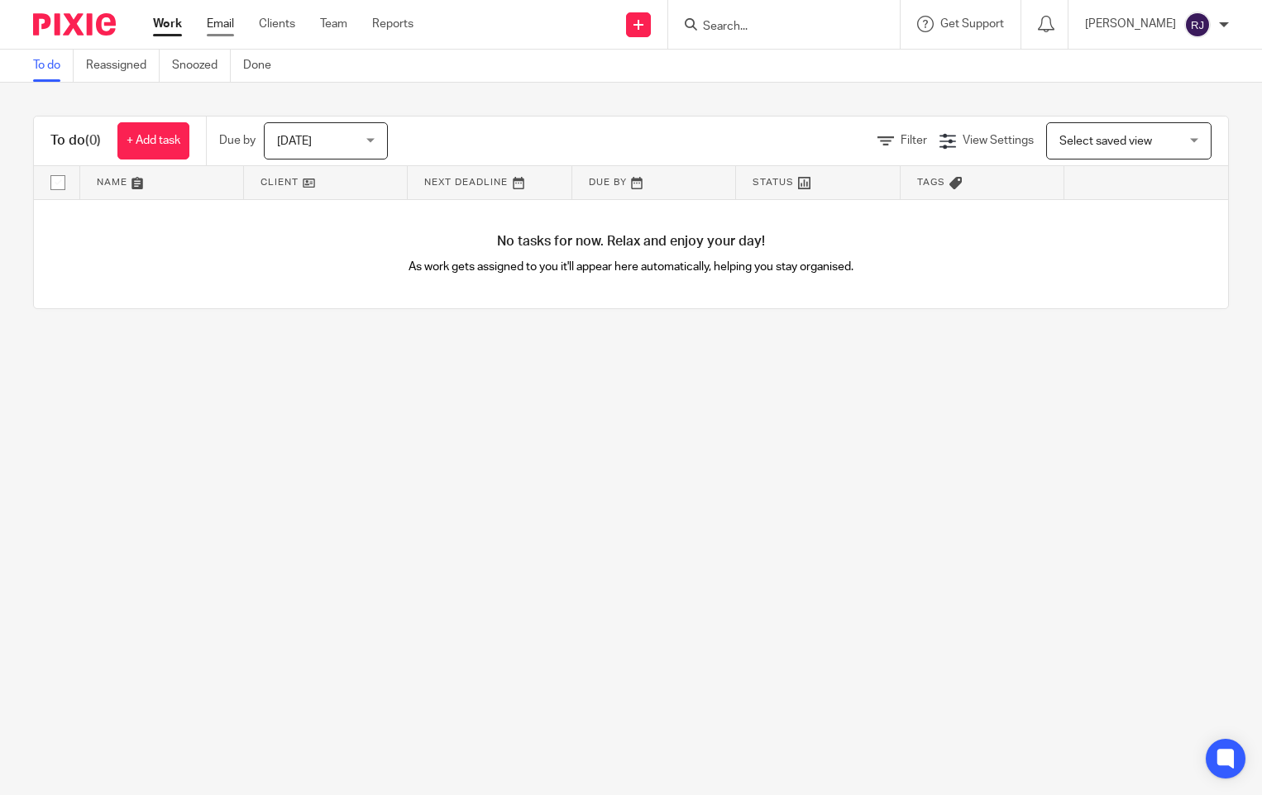
click at [217, 20] on link "Email" at bounding box center [220, 24] width 27 height 17
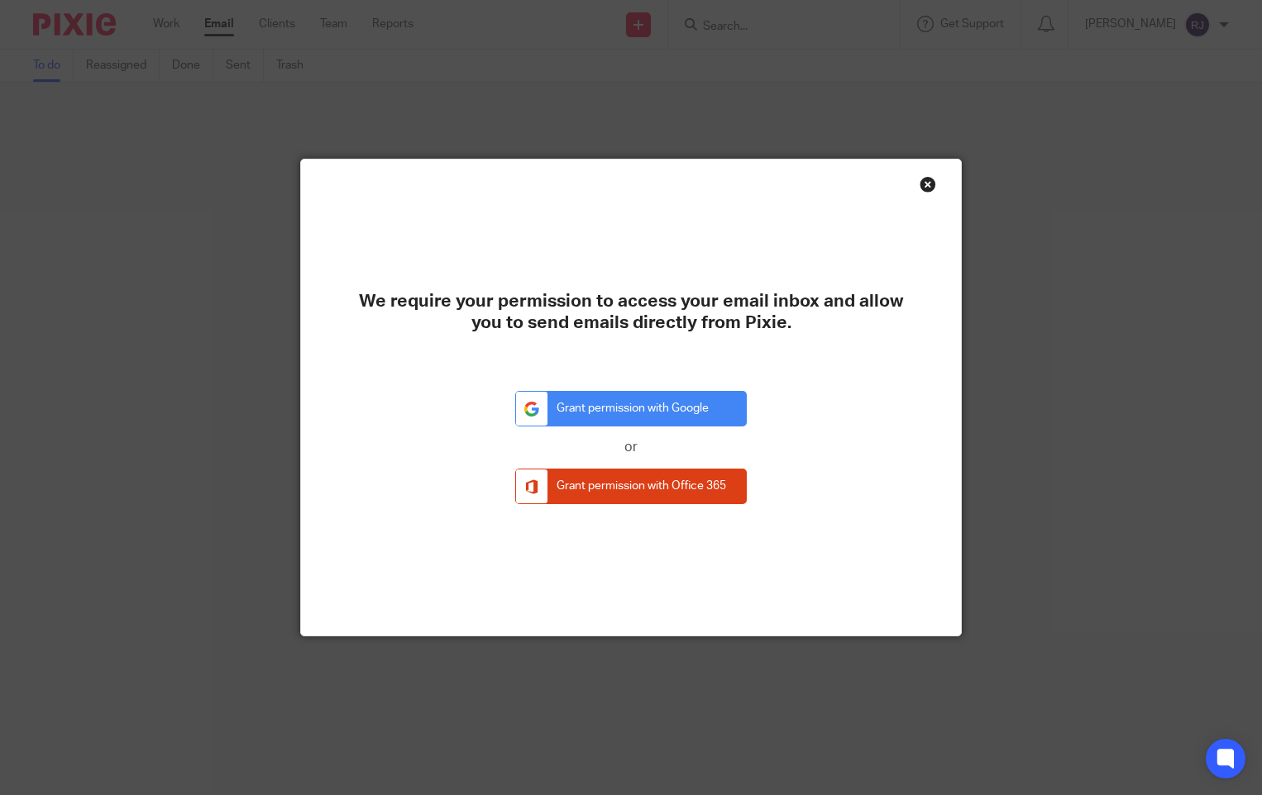
click at [923, 183] on div "Close this dialog window" at bounding box center [927, 184] width 17 height 17
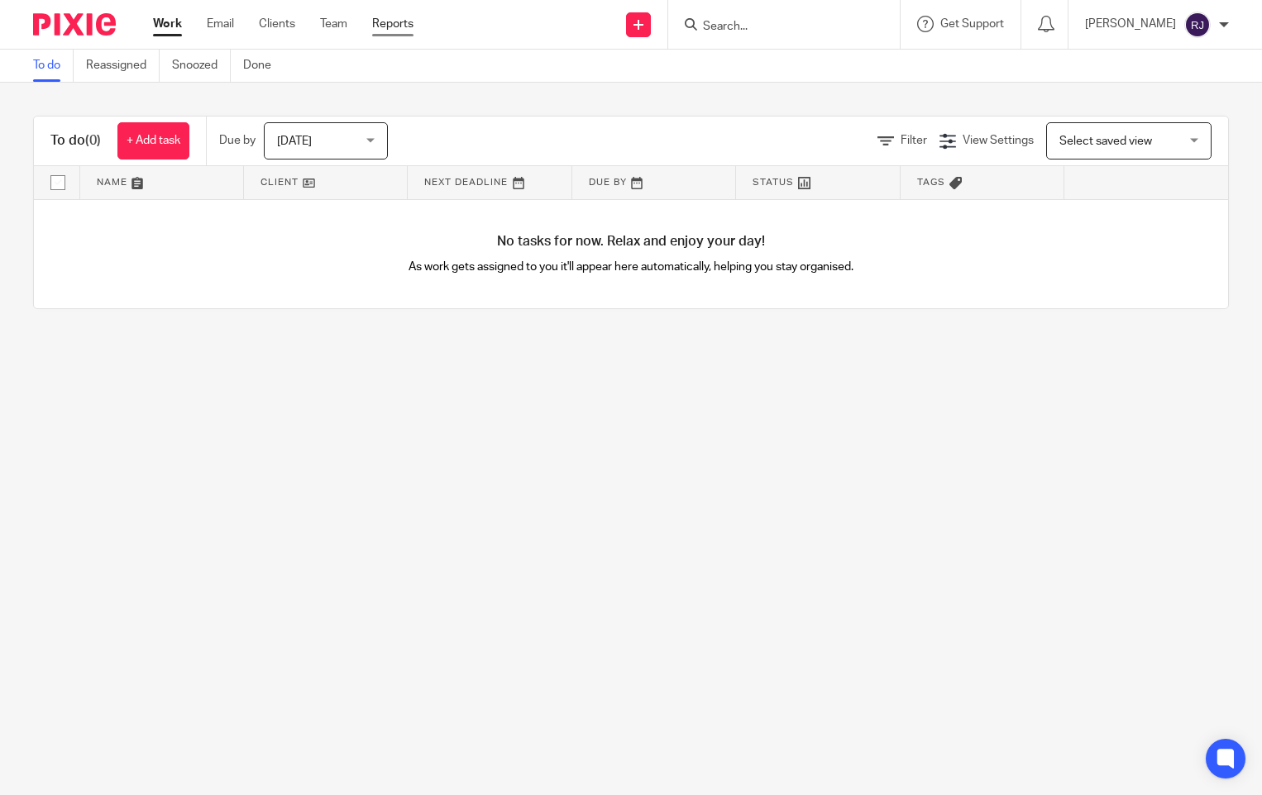
click at [400, 26] on link "Reports" at bounding box center [392, 24] width 41 height 17
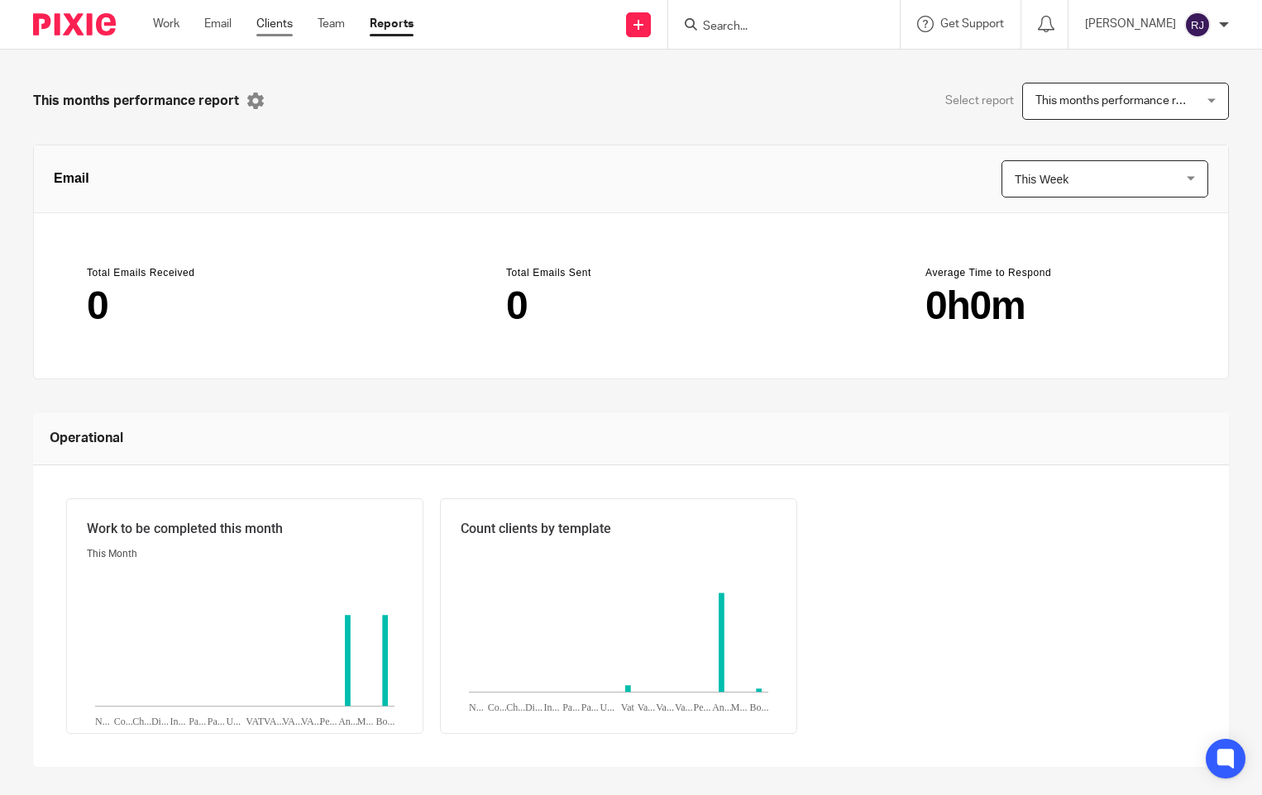
click at [276, 25] on link "Clients" at bounding box center [274, 24] width 36 height 17
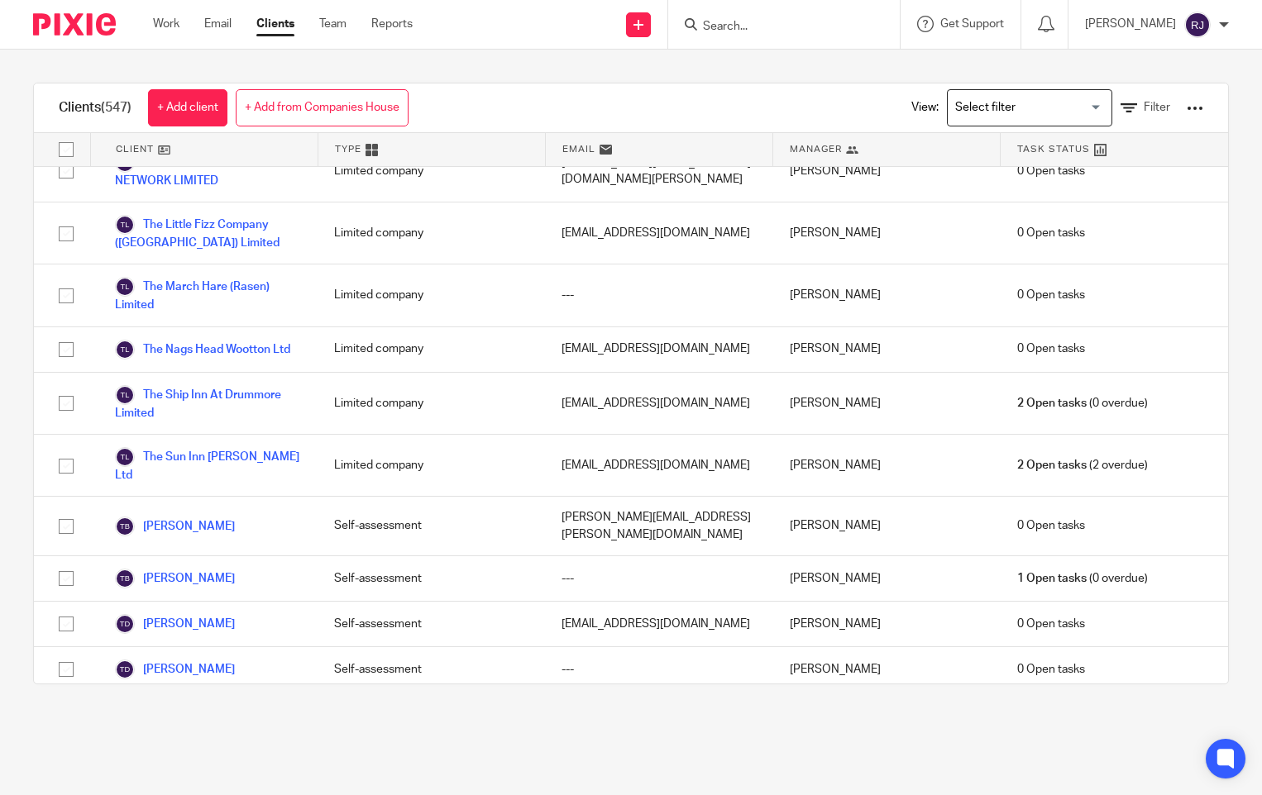
scroll to position [25349, 0]
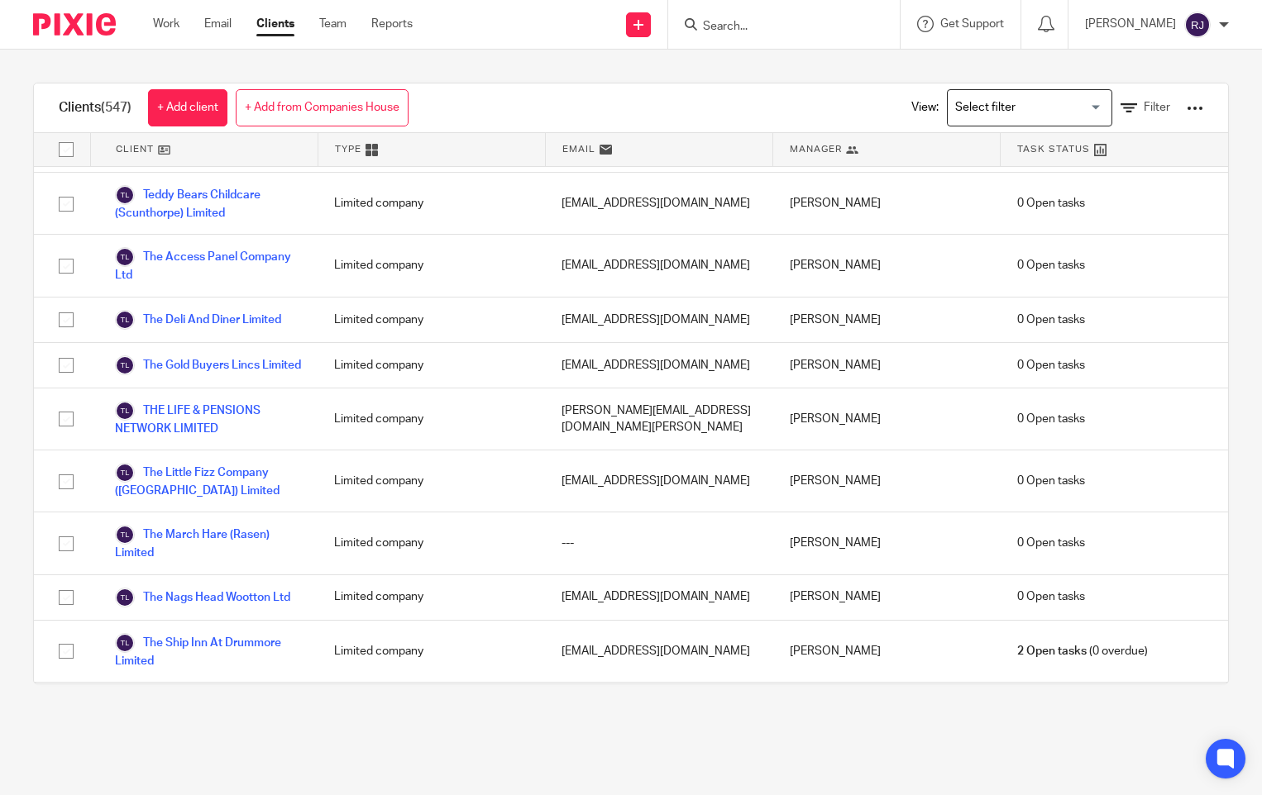
click at [1223, 27] on div at bounding box center [1224, 25] width 10 height 10
click at [1171, 111] on span "Logout" at bounding box center [1151, 115] width 37 height 12
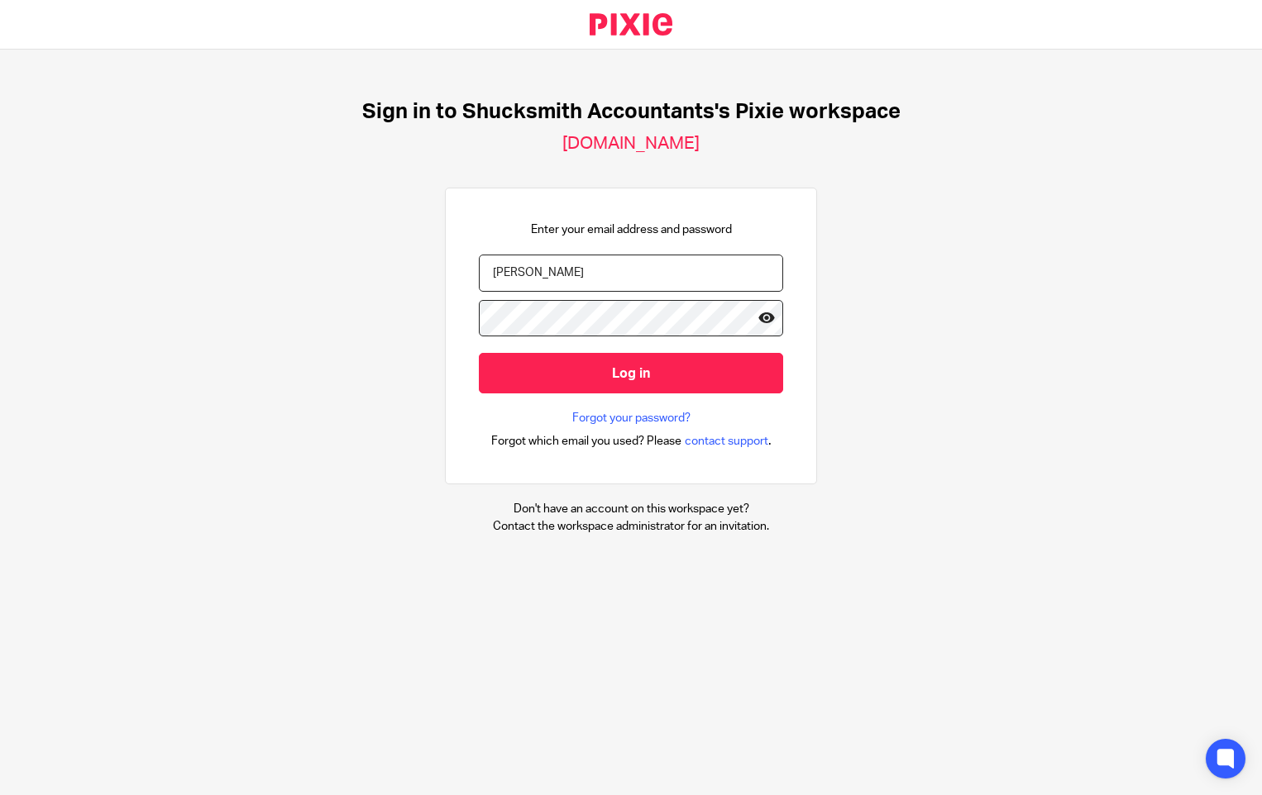
click at [758, 316] on icon at bounding box center [766, 318] width 17 height 17
click at [518, 273] on input "Jerry" at bounding box center [631, 273] width 304 height 37
type input "J"
type input "racheljerry@shucksmith.co.uk"
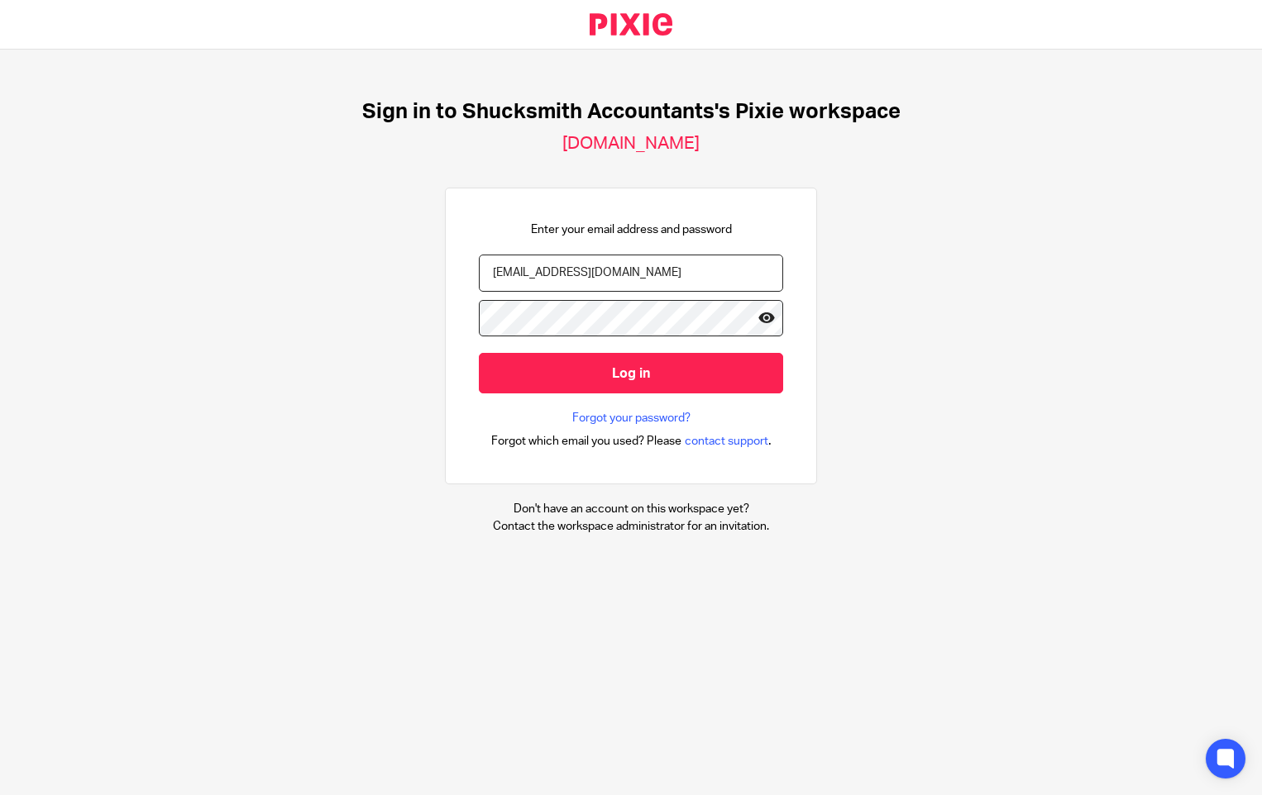
click at [758, 316] on icon at bounding box center [766, 318] width 17 height 17
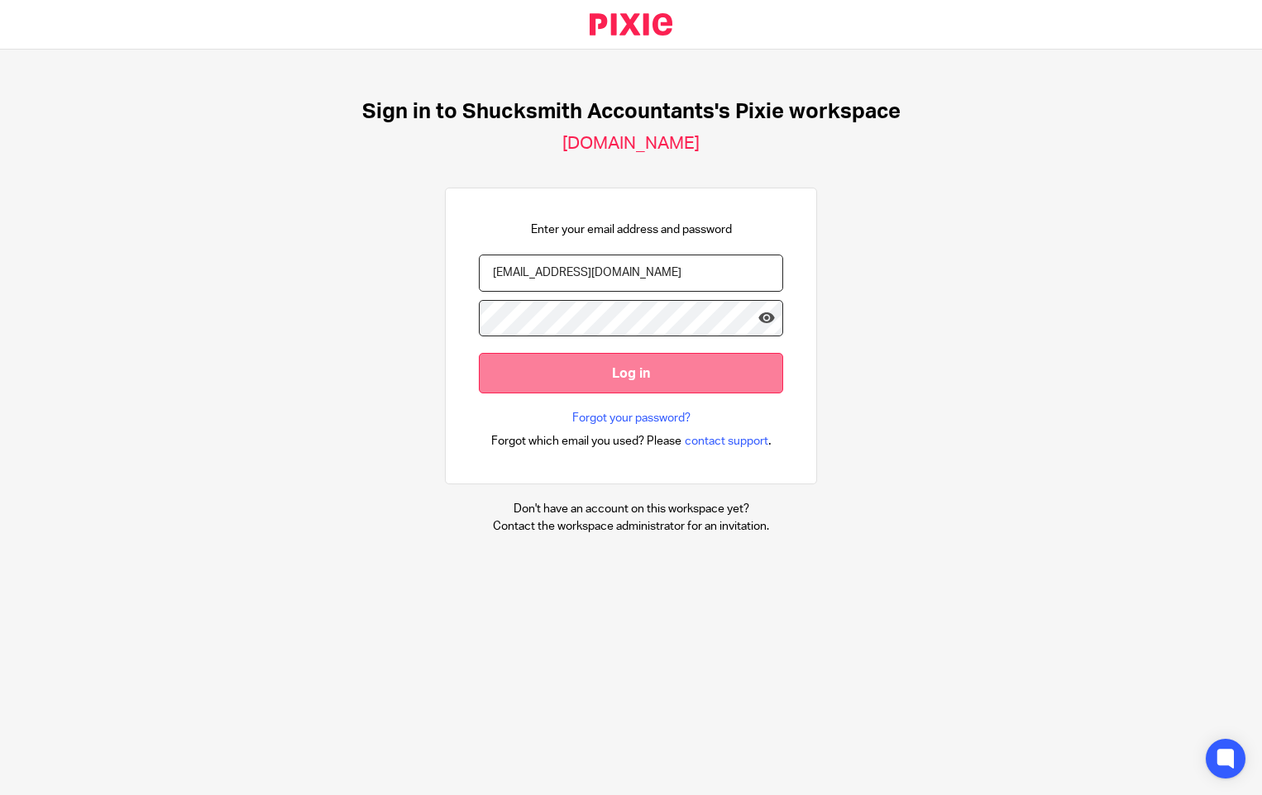
click at [675, 378] on input "Log in" at bounding box center [631, 373] width 304 height 41
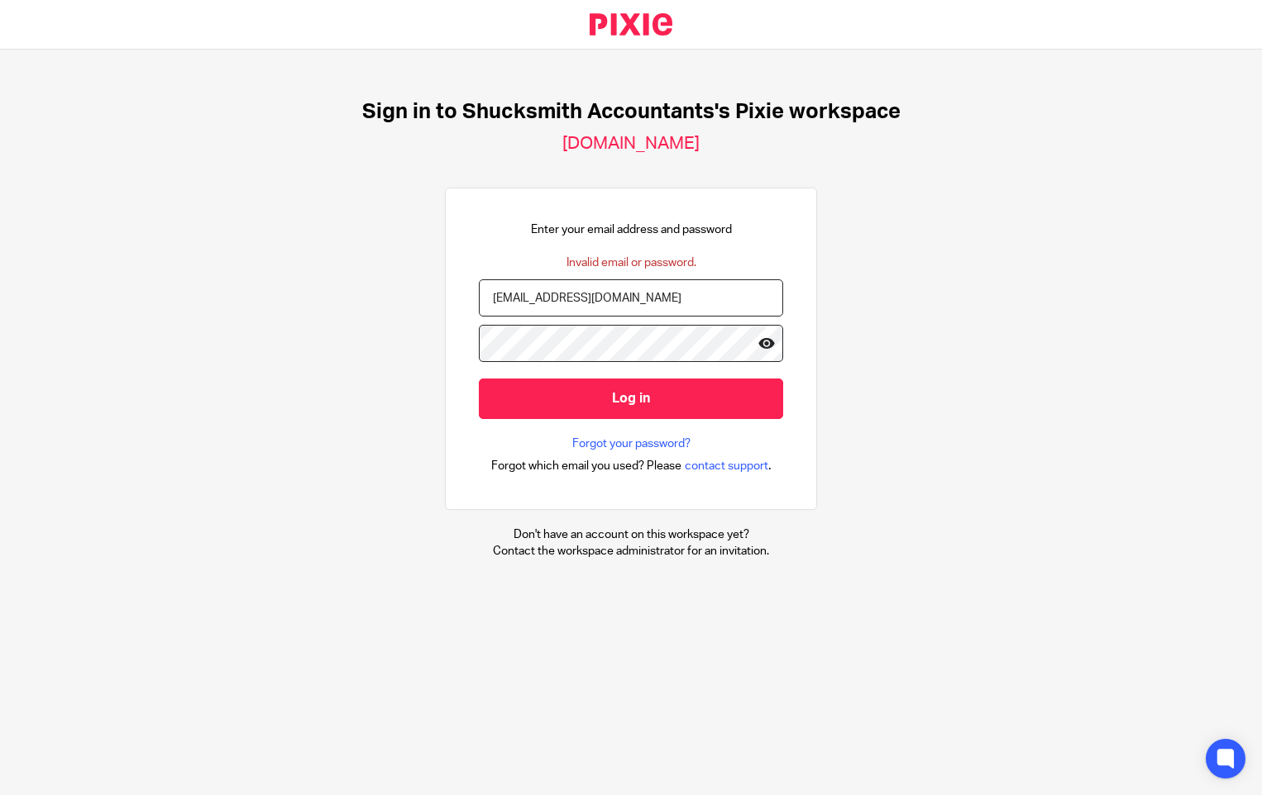
click at [758, 343] on icon at bounding box center [766, 343] width 17 height 17
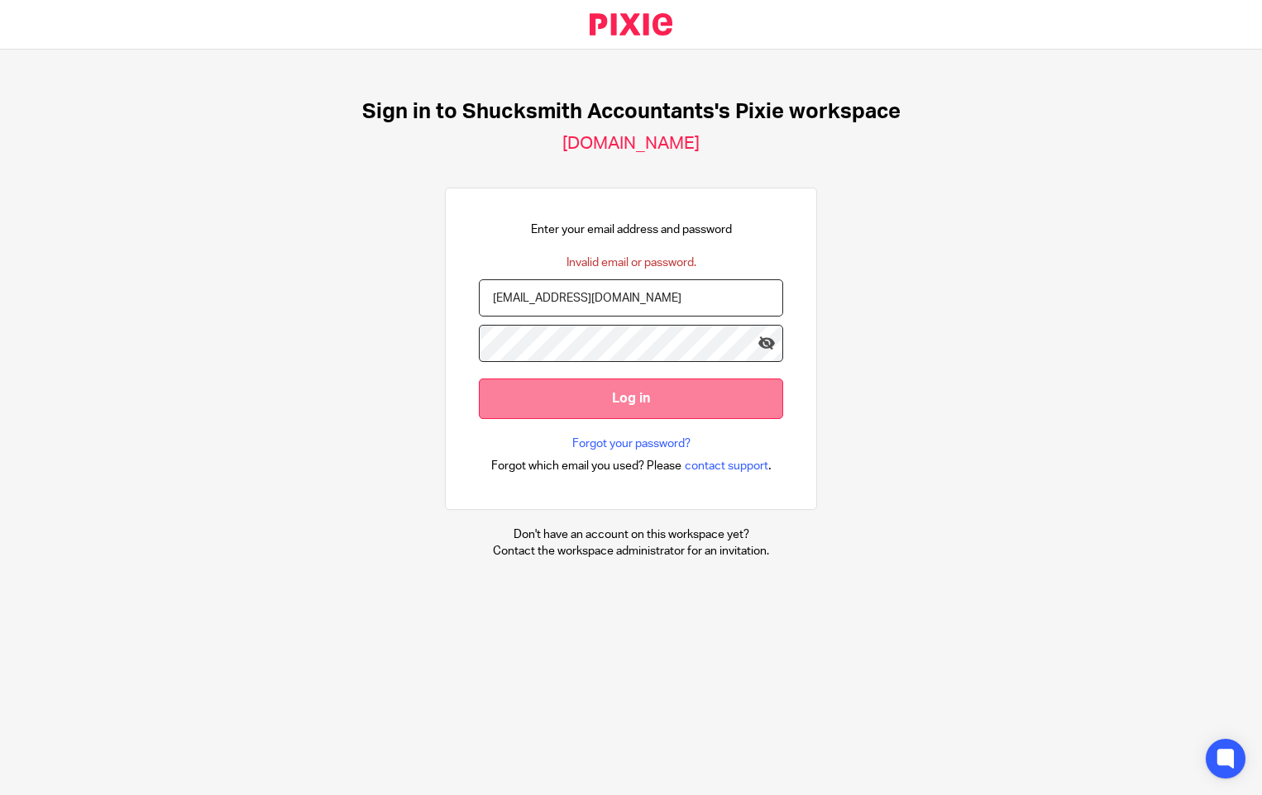
click at [662, 399] on input "Log in" at bounding box center [631, 399] width 304 height 41
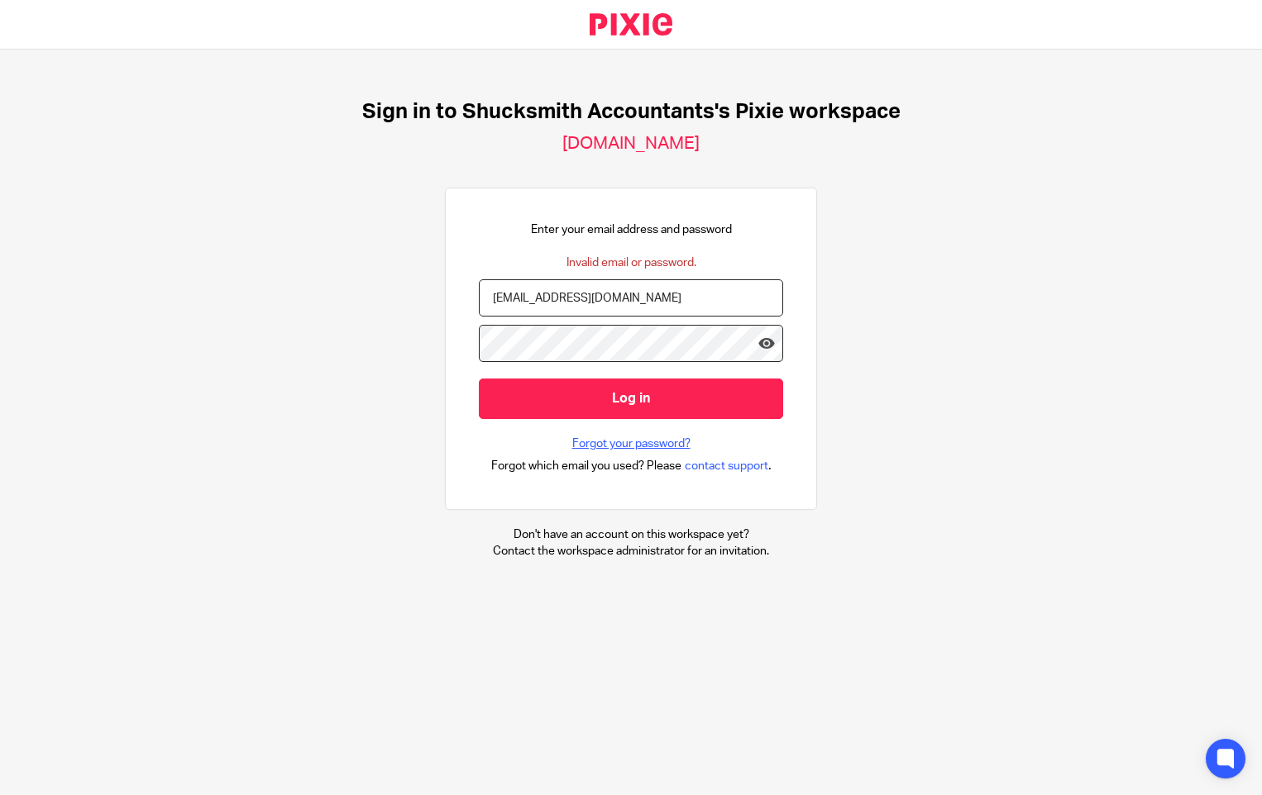
click at [637, 440] on link "Forgot your password?" at bounding box center [631, 444] width 118 height 17
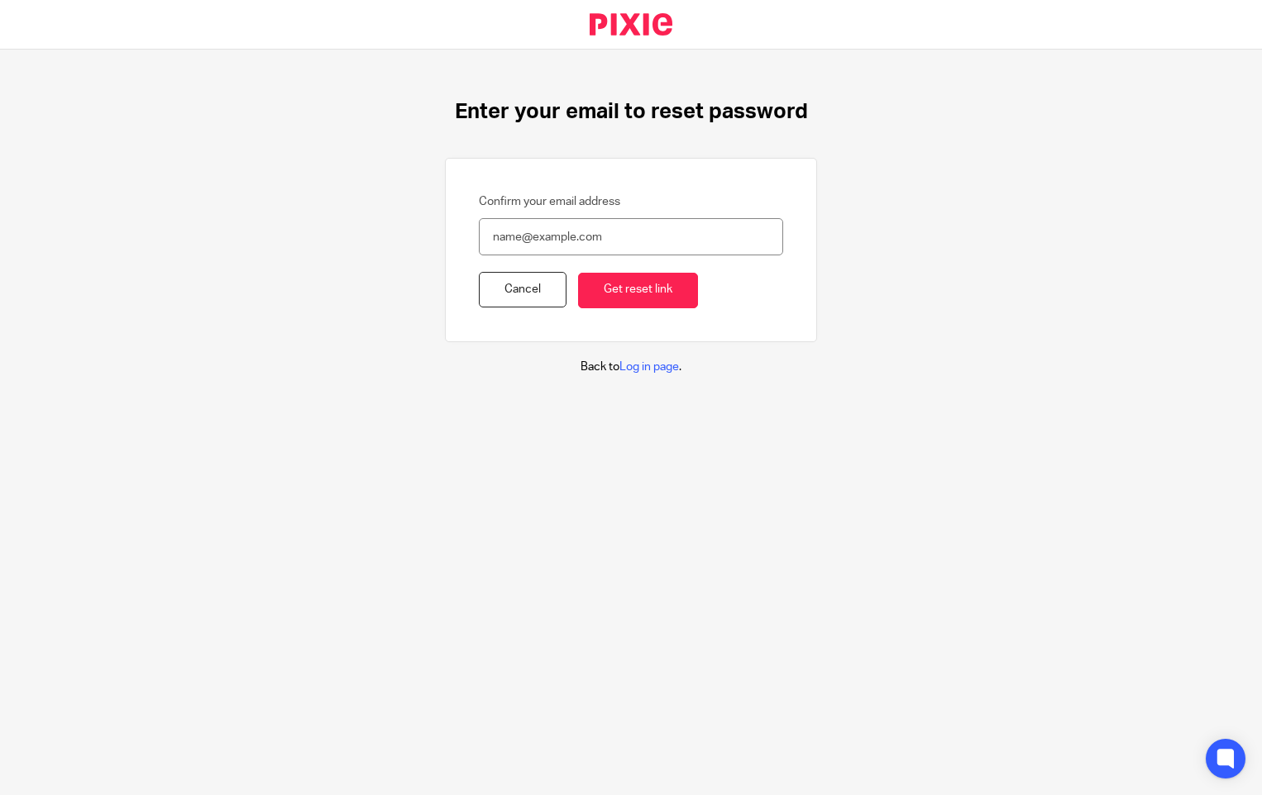
click at [539, 232] on input "Confirm your email address" at bounding box center [631, 236] width 304 height 37
type input "[EMAIL_ADDRESS][DOMAIN_NAME]"
click at [597, 295] on input "Get reset link" at bounding box center [638, 291] width 120 height 36
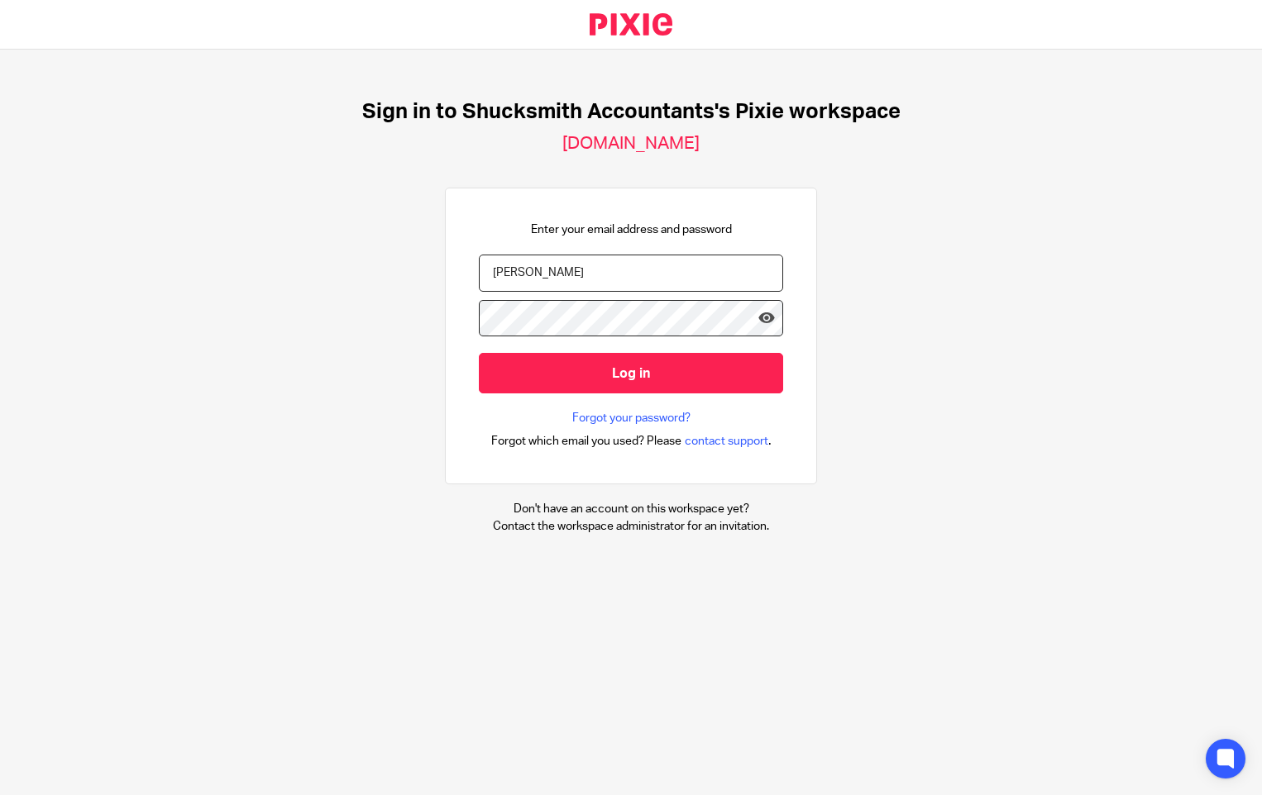
click at [556, 269] on input "Jerry" at bounding box center [631, 273] width 304 height 37
drag, startPoint x: 546, startPoint y: 270, endPoint x: 432, endPoint y: 270, distance: 114.1
click at [432, 270] on div "Sign in to Shucksmith Accountants's Pixie workspace shucksmith.usepixie.net Ent…" at bounding box center [631, 317] width 1262 height 535
type input "racheljerry@shucksmith.co.uk"
click at [465, 311] on div "Enter your email address and password racheljerry@shucksmith.co.uk Log in Forgo…" at bounding box center [631, 337] width 372 height 298
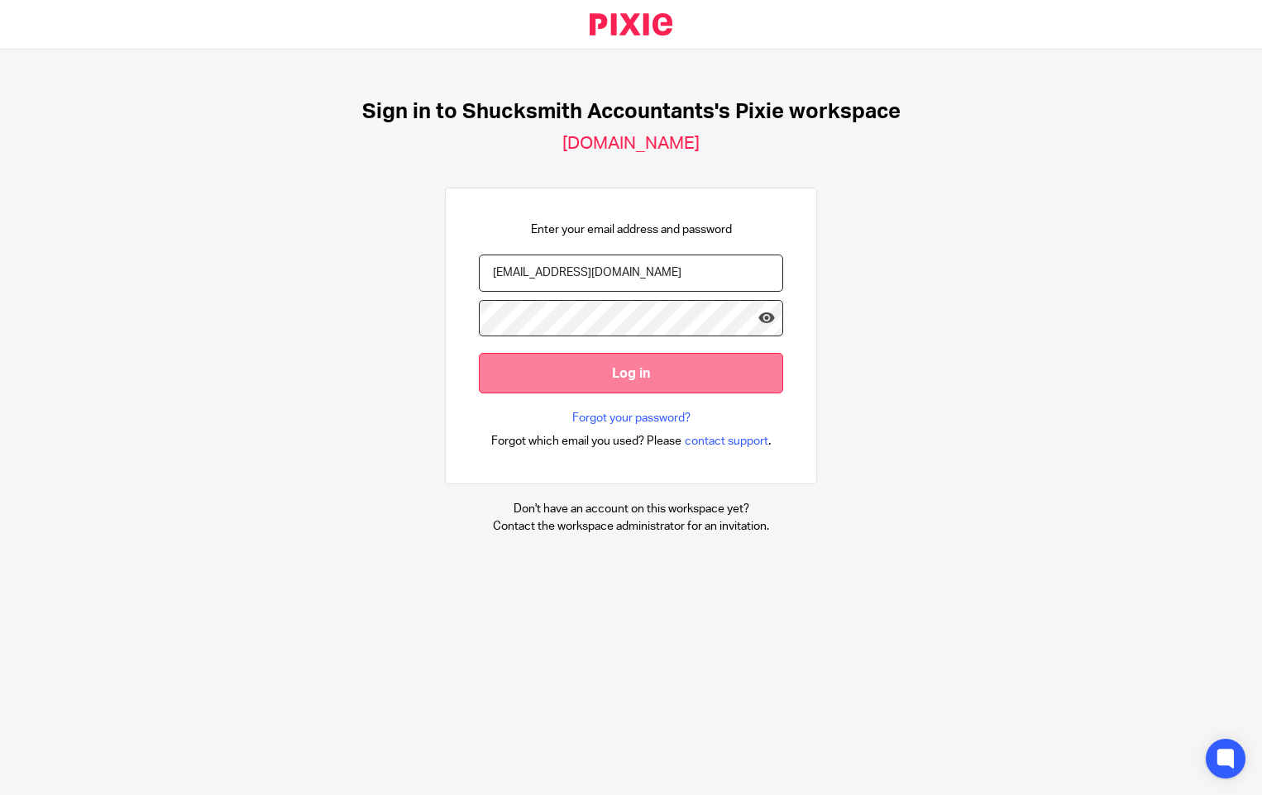
click at [484, 366] on input "Log in" at bounding box center [631, 373] width 304 height 41
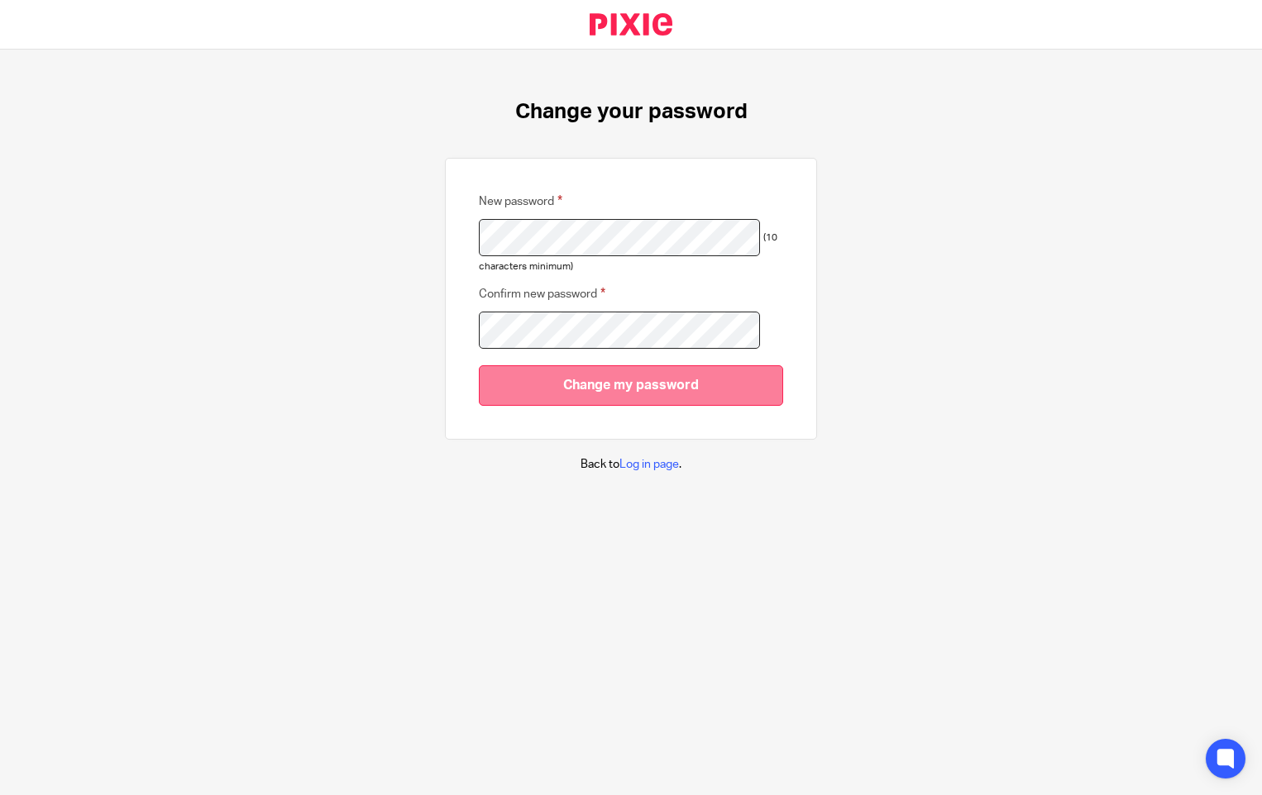
click at [657, 384] on input "Change my password" at bounding box center [631, 385] width 304 height 41
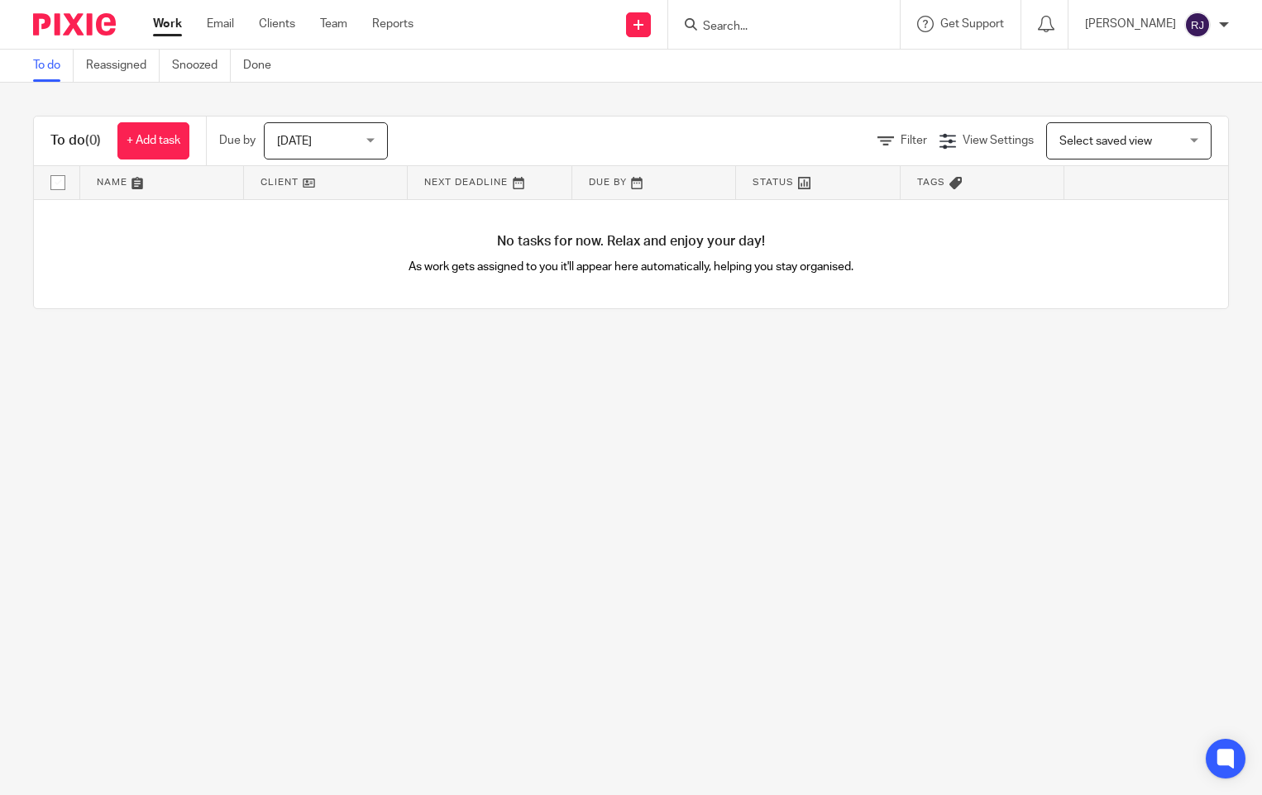
click at [1225, 21] on div at bounding box center [1224, 25] width 10 height 10
click at [1154, 115] on span "Logout" at bounding box center [1151, 115] width 37 height 12
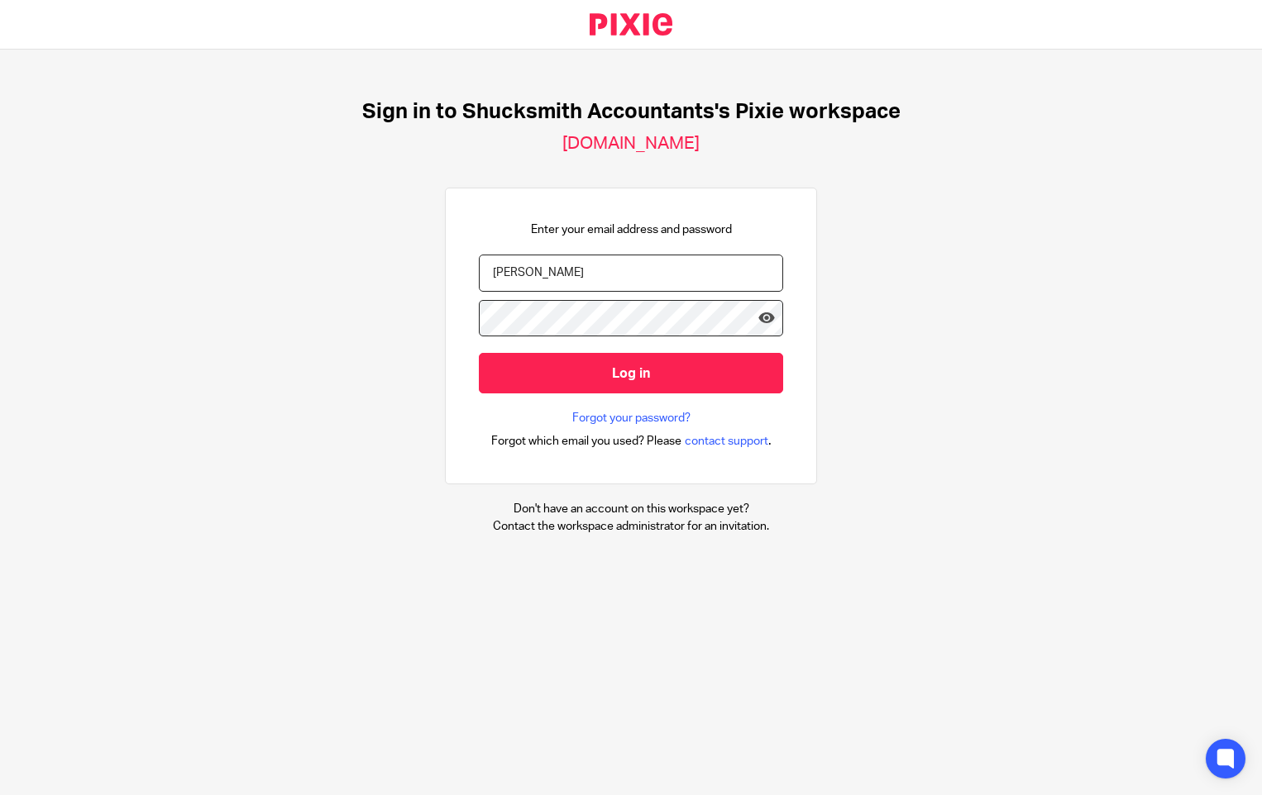
click at [547, 279] on input "[PERSON_NAME]" at bounding box center [631, 273] width 304 height 37
drag, startPoint x: 524, startPoint y: 270, endPoint x: 417, endPoint y: 269, distance: 107.5
click at [417, 269] on div "Sign in to Shucksmith Accountants's Pixie workspace shucksmith.usepixie.net Ent…" at bounding box center [631, 317] width 1262 height 535
type input "[EMAIL_ADDRESS][DOMAIN_NAME]"
click at [758, 318] on icon at bounding box center [766, 318] width 17 height 17
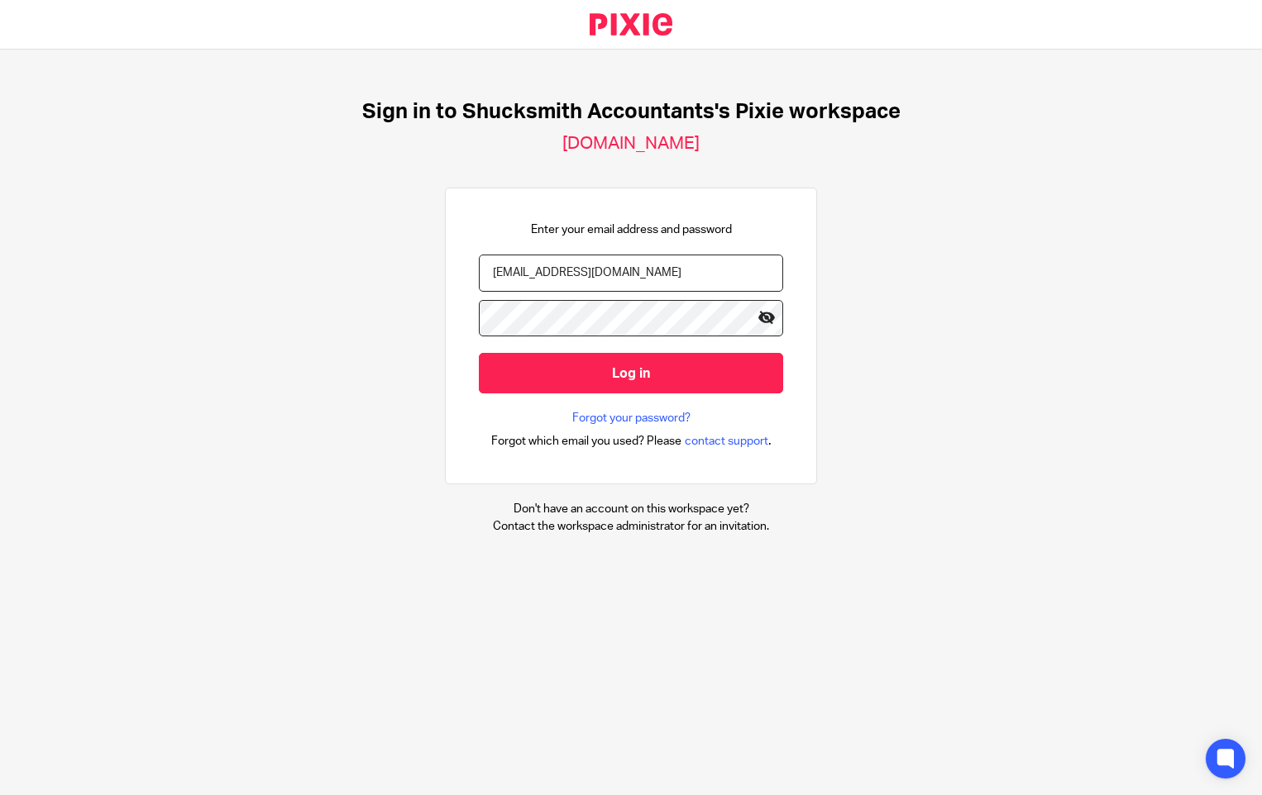
click at [758, 318] on icon at bounding box center [766, 318] width 17 height 17
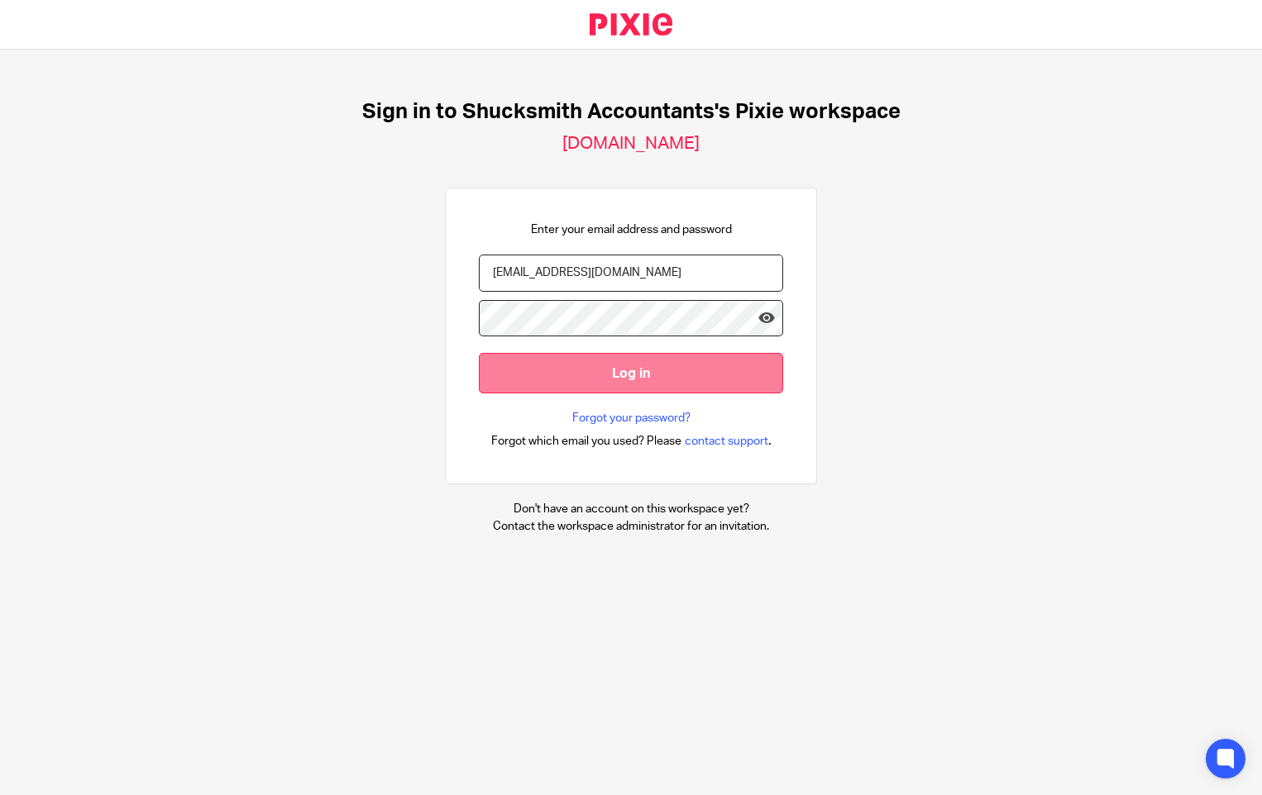
click at [634, 371] on input "Log in" at bounding box center [631, 373] width 304 height 41
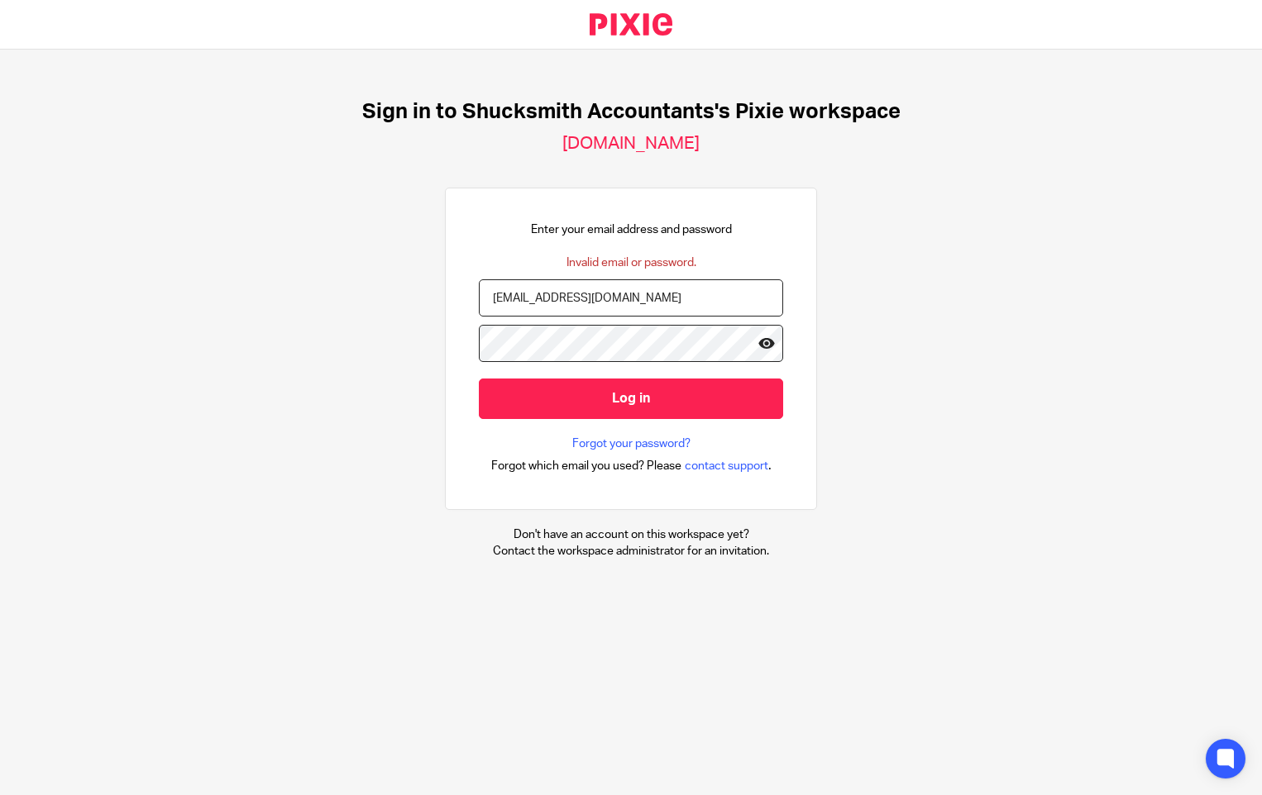
click at [758, 345] on icon at bounding box center [766, 343] width 17 height 17
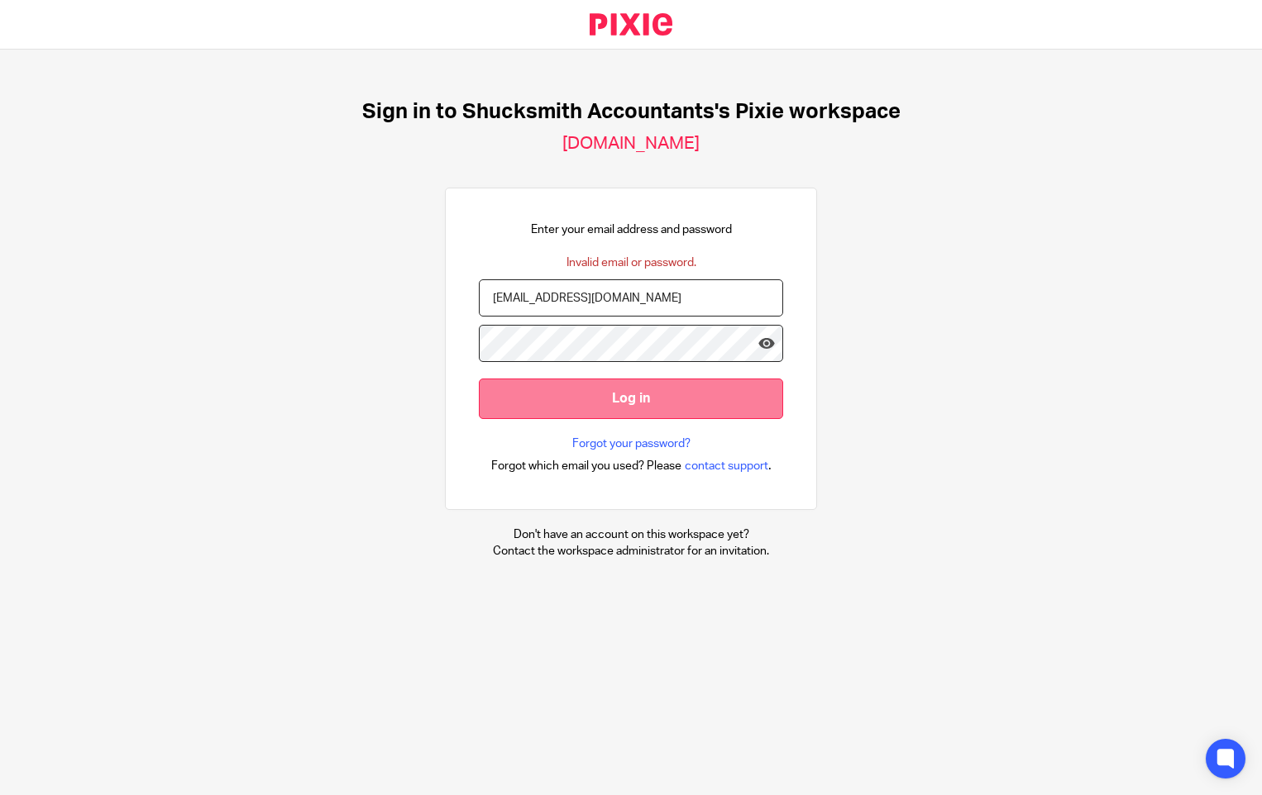
click at [684, 389] on input "Log in" at bounding box center [631, 399] width 304 height 41
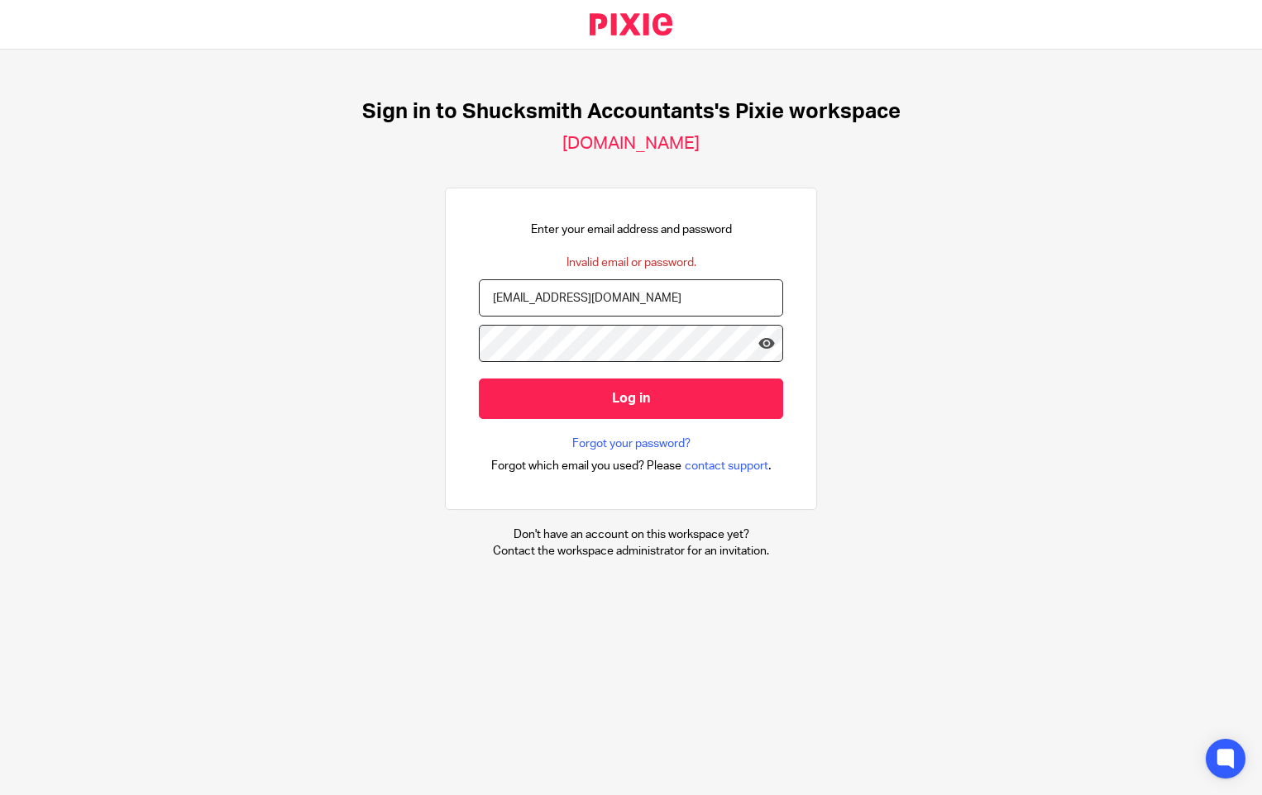
drag, startPoint x: 651, startPoint y: 303, endPoint x: 441, endPoint y: 282, distance: 211.0
click at [445, 282] on div "Enter your email address and password Invalid email or password. racheljerry@sh…" at bounding box center [631, 349] width 372 height 322
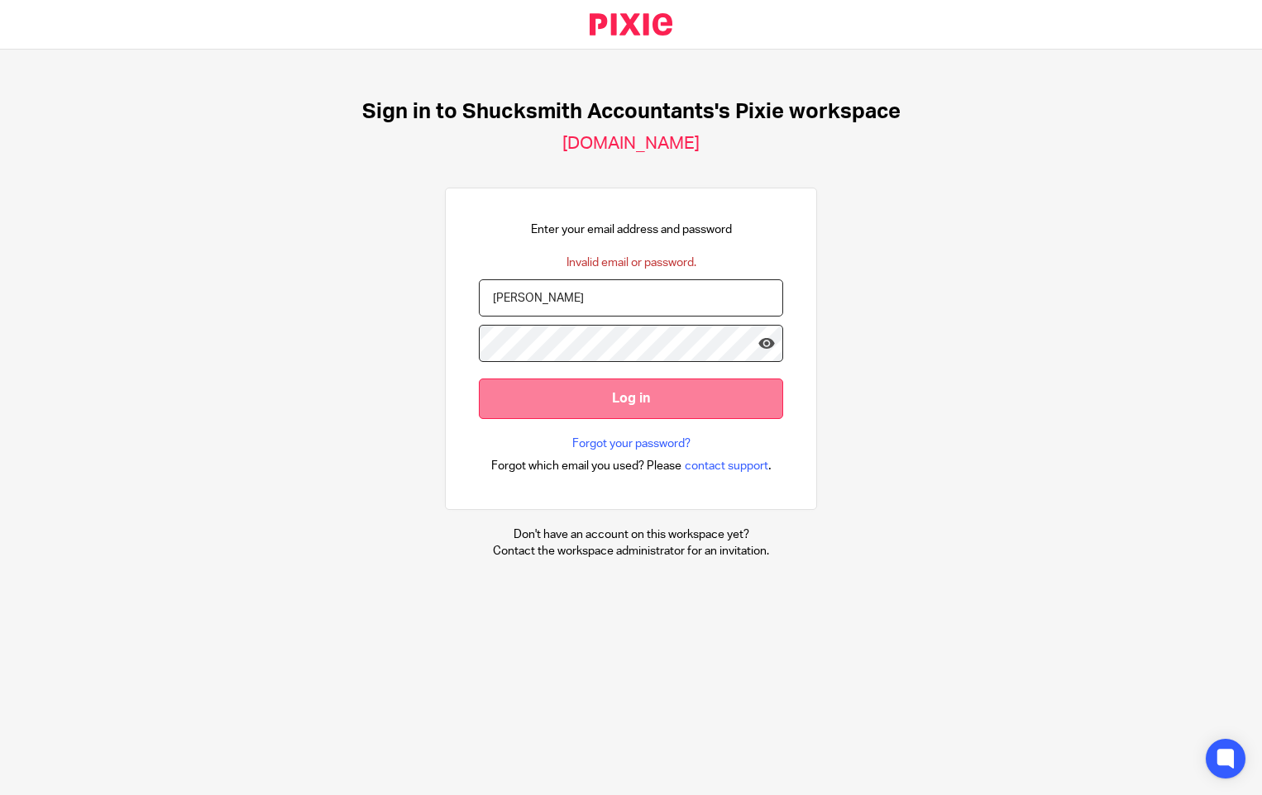
click at [479, 394] on input "Log in" at bounding box center [631, 399] width 304 height 41
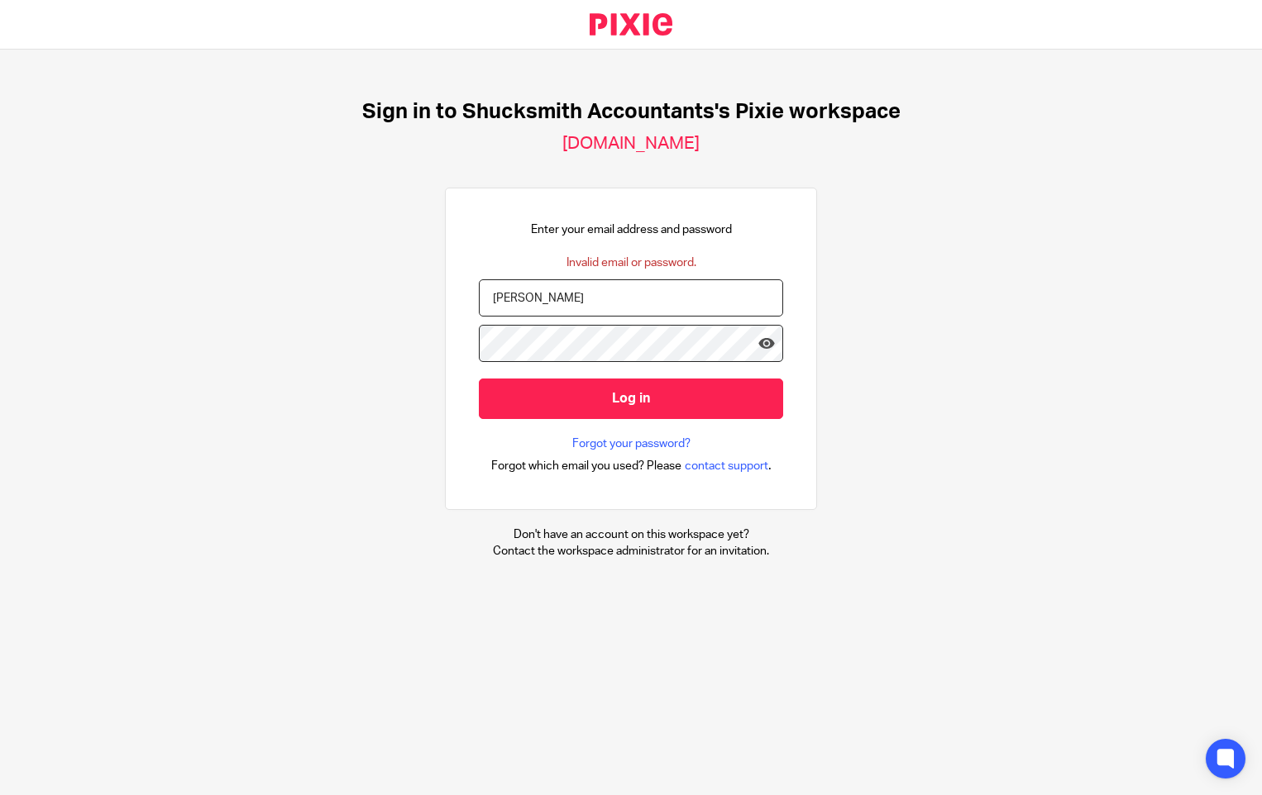
click at [518, 293] on input "jerry" at bounding box center [631, 297] width 304 height 37
drag, startPoint x: 488, startPoint y: 294, endPoint x: 468, endPoint y: 294, distance: 19.8
click at [479, 294] on input "jerry" at bounding box center [631, 297] width 304 height 37
type input "racheljerry@shucksmiths.co.uk"
click at [758, 341] on icon at bounding box center [766, 343] width 17 height 17
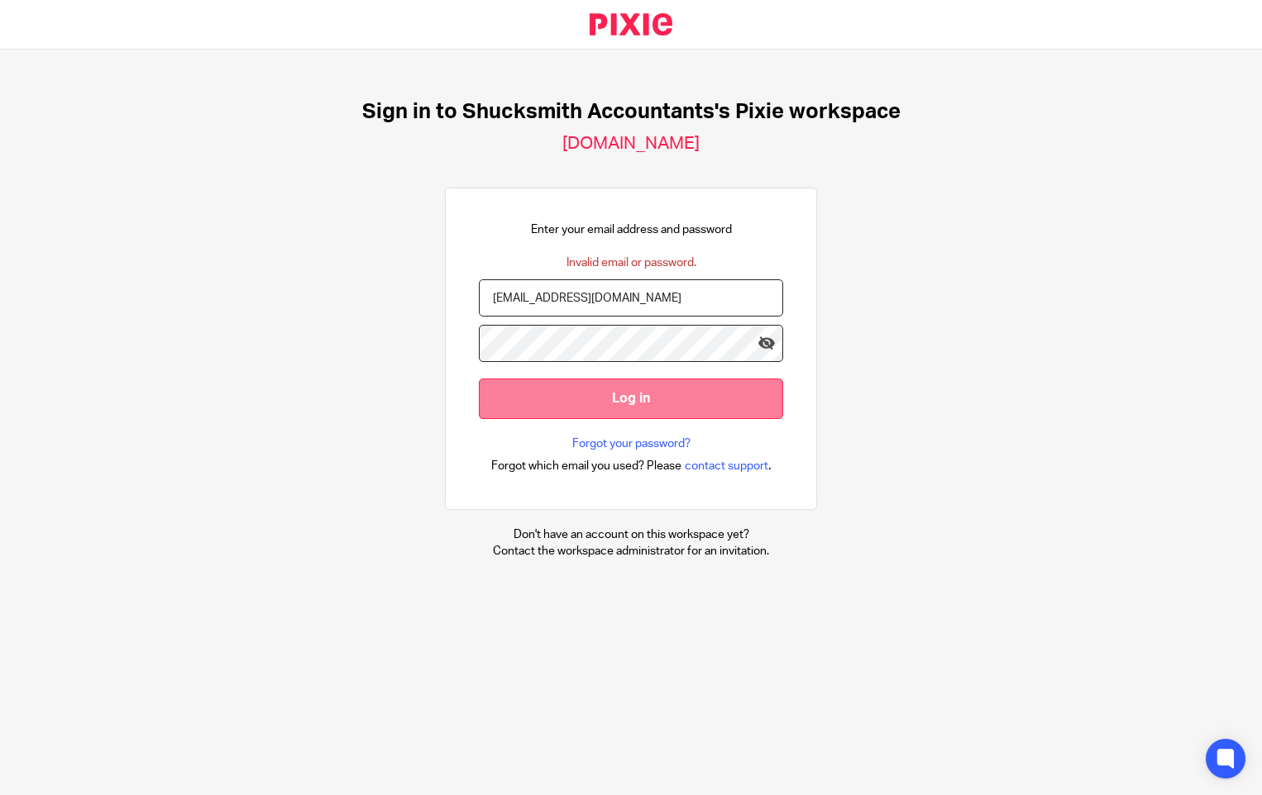
click at [674, 394] on input "Log in" at bounding box center [631, 399] width 304 height 41
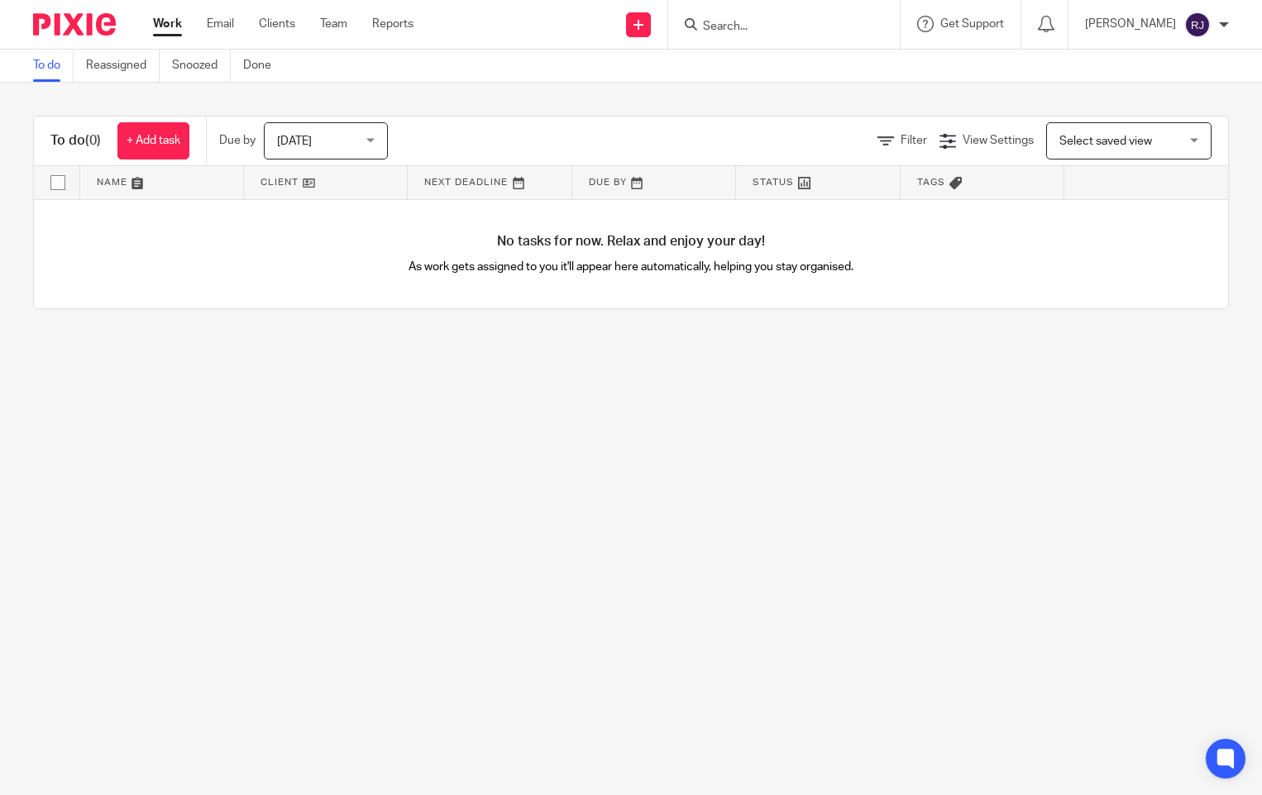
click at [1202, 17] on img at bounding box center [1197, 25] width 26 height 26
click at [1144, 115] on span "Logout" at bounding box center [1151, 115] width 37 height 12
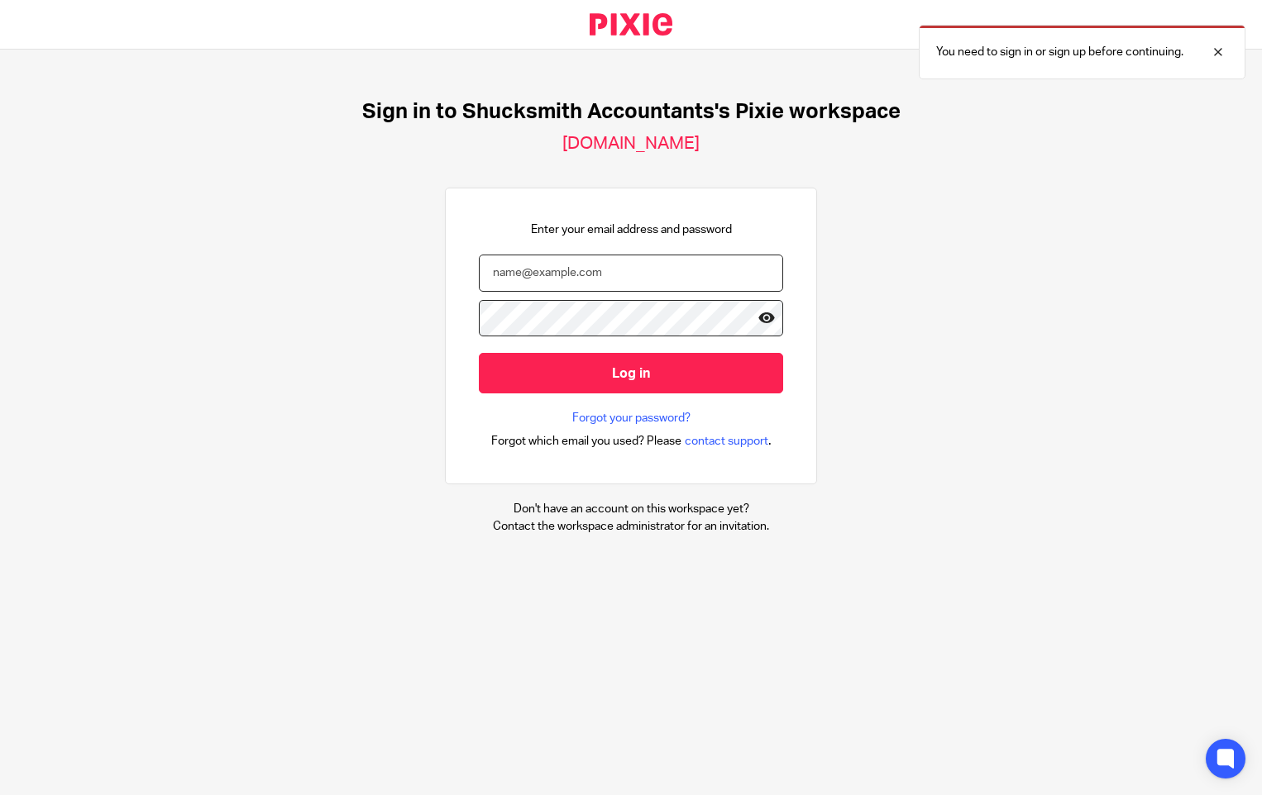
type input "[EMAIL_ADDRESS][DOMAIN_NAME]"
click at [758, 319] on icon at bounding box center [766, 318] width 17 height 17
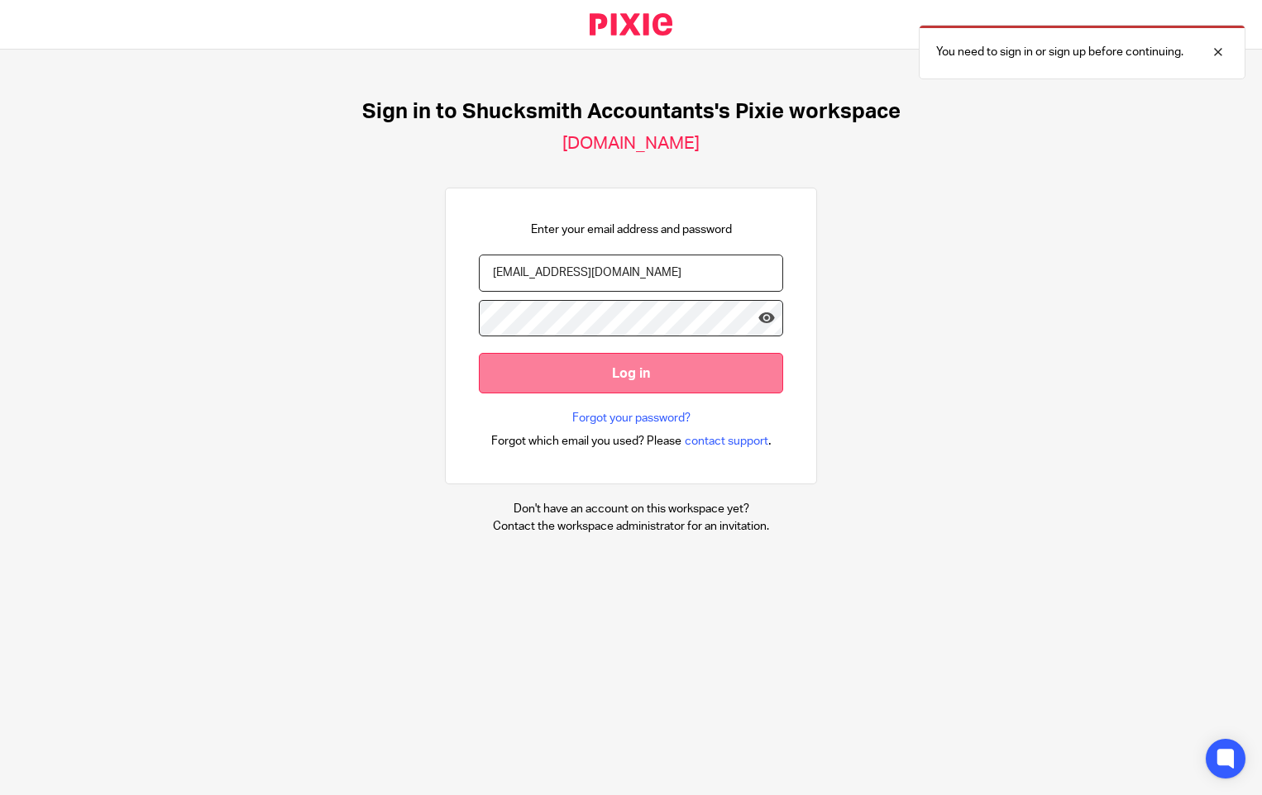
click at [694, 370] on input "Log in" at bounding box center [631, 373] width 304 height 41
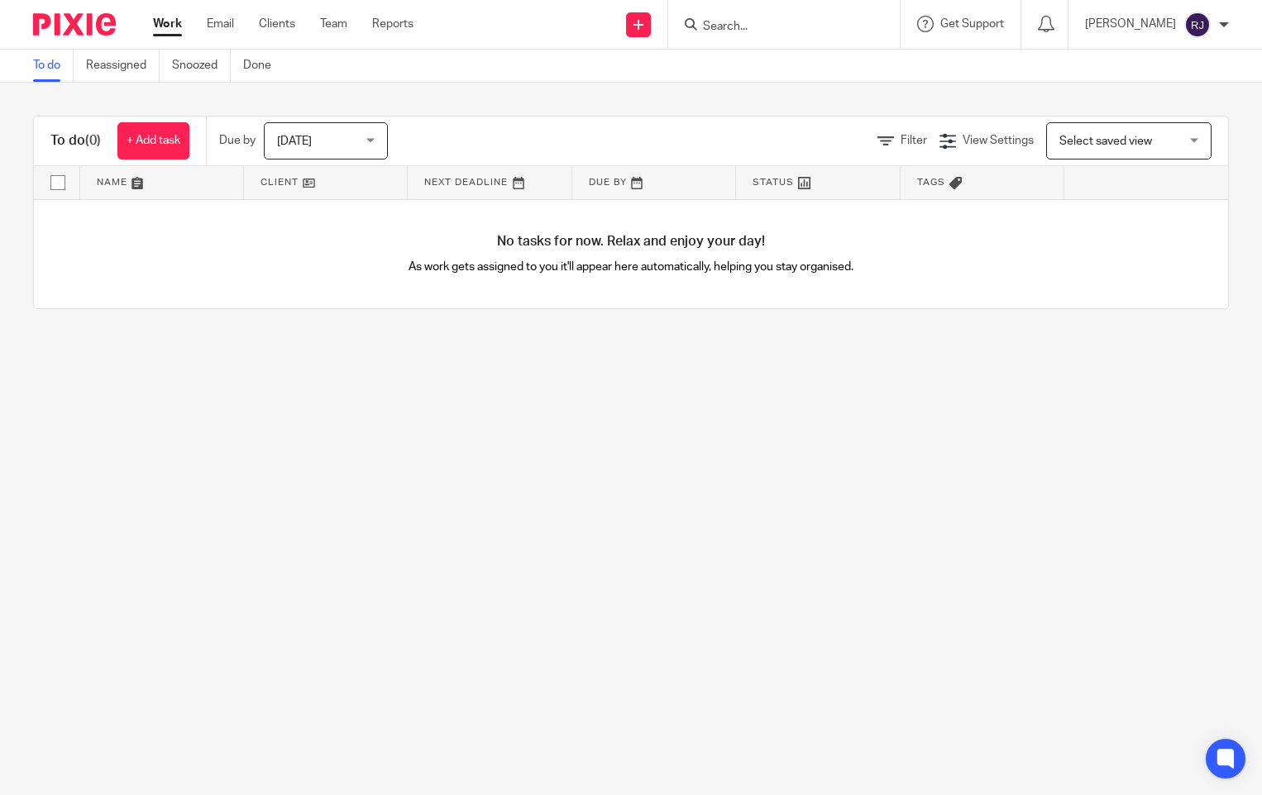
click at [1210, 25] on div "Rachel Jerry" at bounding box center [1157, 25] width 144 height 26
click at [1144, 114] on span "Logout" at bounding box center [1151, 115] width 37 height 12
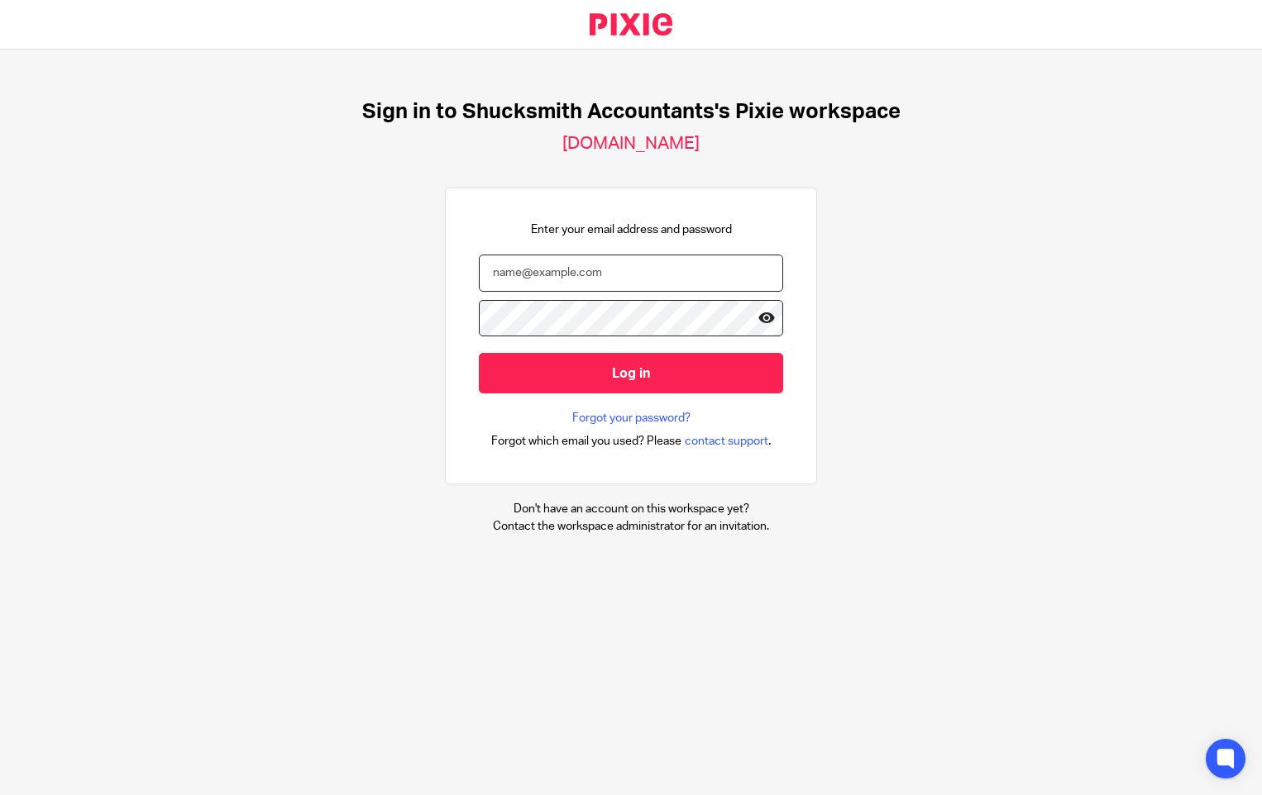
type input "[EMAIL_ADDRESS][DOMAIN_NAME]"
click at [758, 312] on icon at bounding box center [766, 318] width 17 height 17
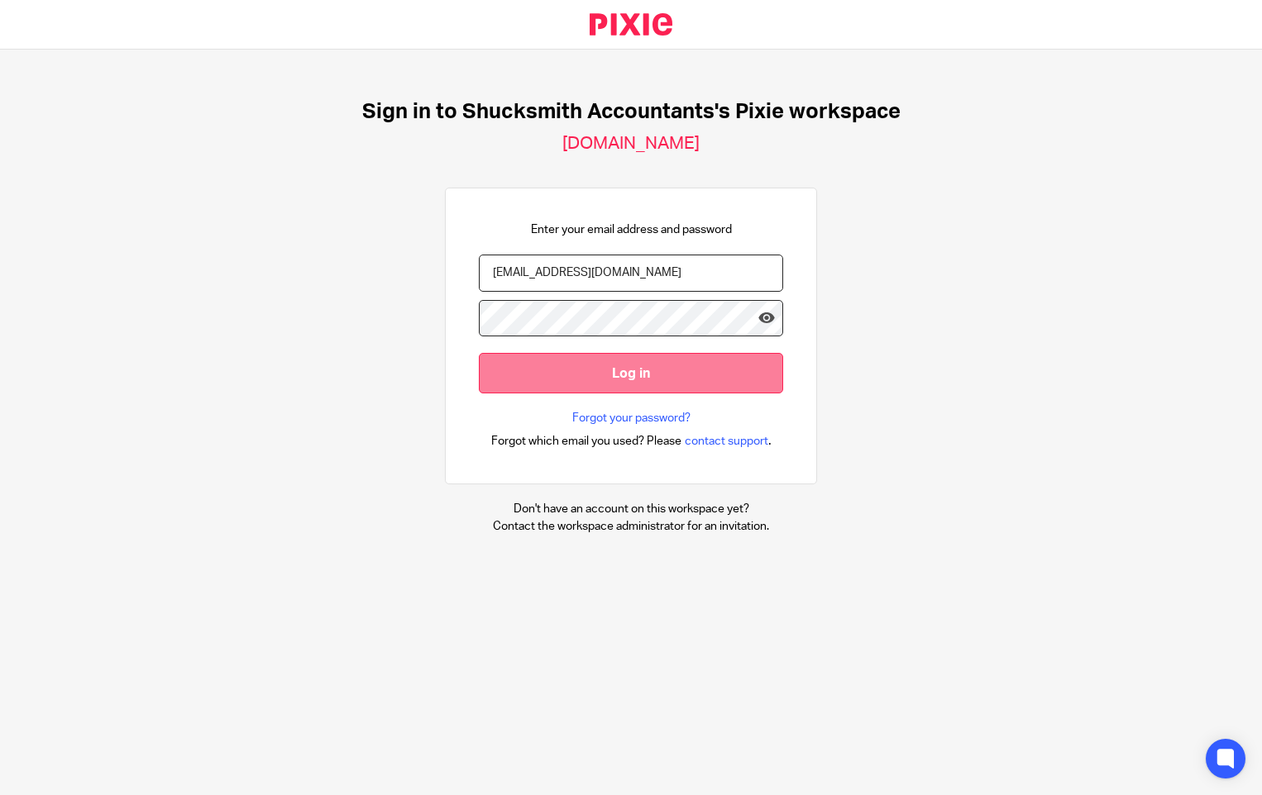
click at [657, 366] on input "Log in" at bounding box center [631, 373] width 304 height 41
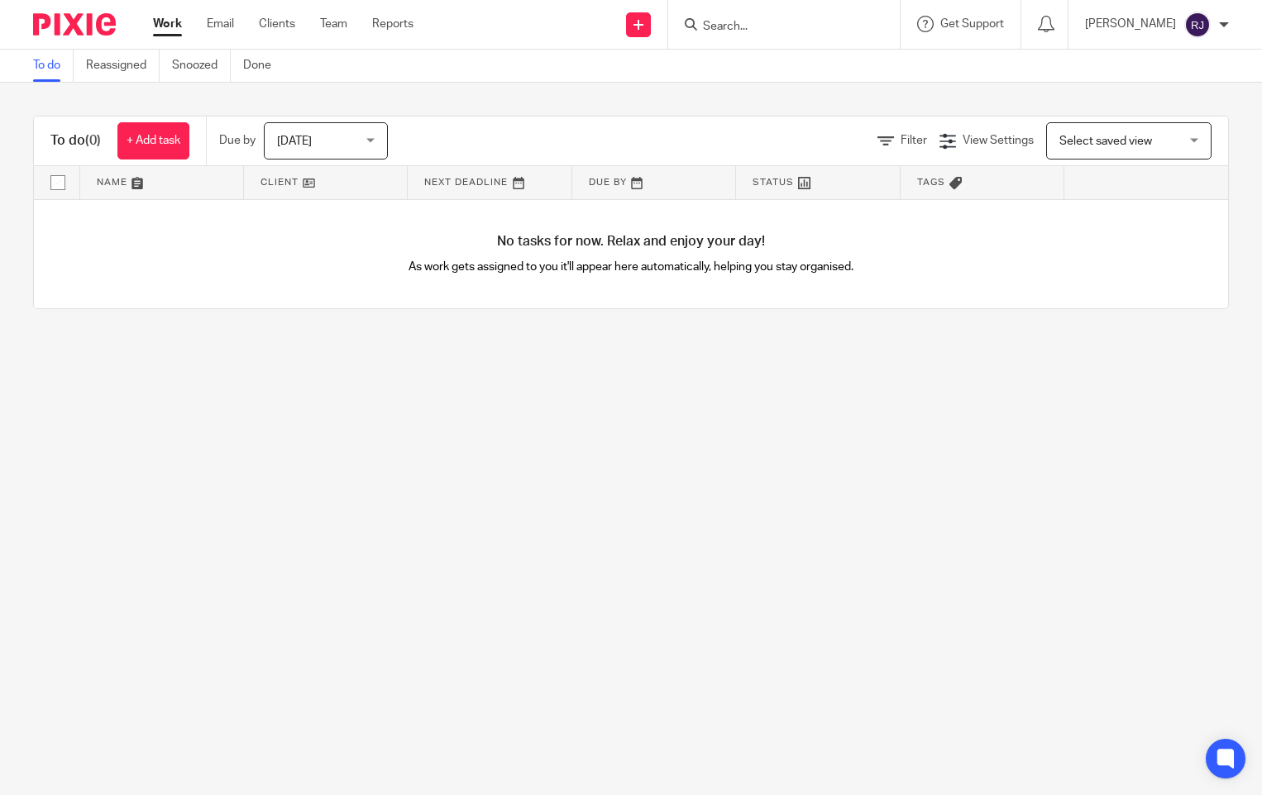
click at [1228, 18] on div "[PERSON_NAME]" at bounding box center [1157, 25] width 144 height 26
click at [1140, 115] on span "Logout" at bounding box center [1151, 115] width 37 height 12
